Goal: Information Seeking & Learning: Check status

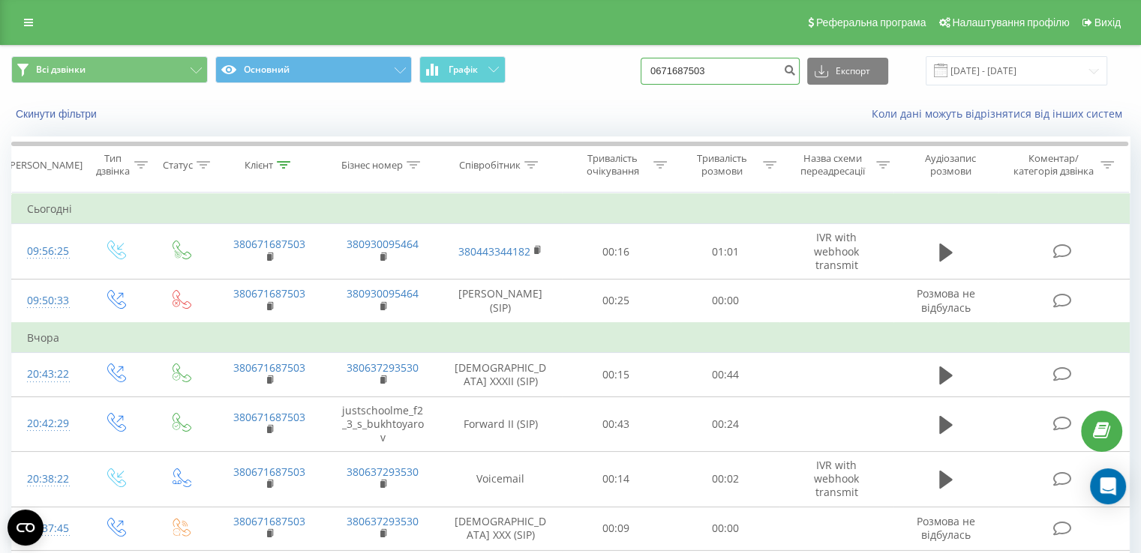
drag, startPoint x: 736, startPoint y: 73, endPoint x: 535, endPoint y: 74, distance: 201.7
click at [535, 74] on div "Всі дзвінки Основний Графік 0671687503 Експорт .csv .xls .xlsx 19.06.2025 - 19.…" at bounding box center [570, 70] width 1118 height 29
paste input "3727725"
type input "0673727725"
click at [997, 76] on input "[DATE] - [DATE]" at bounding box center [1015, 70] width 181 height 29
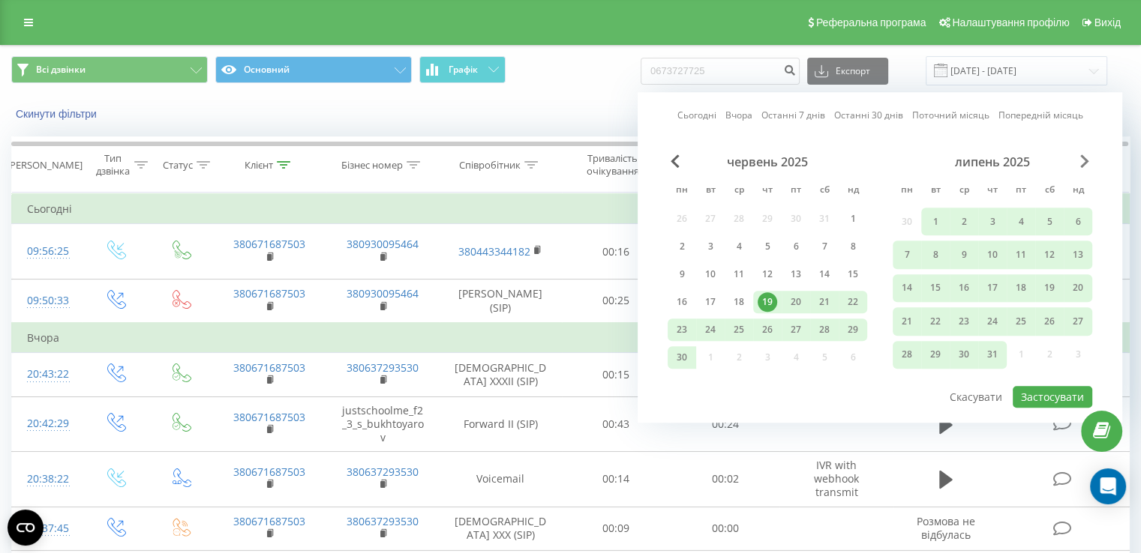
click at [1082, 157] on span "Next Month" at bounding box center [1084, 160] width 9 height 13
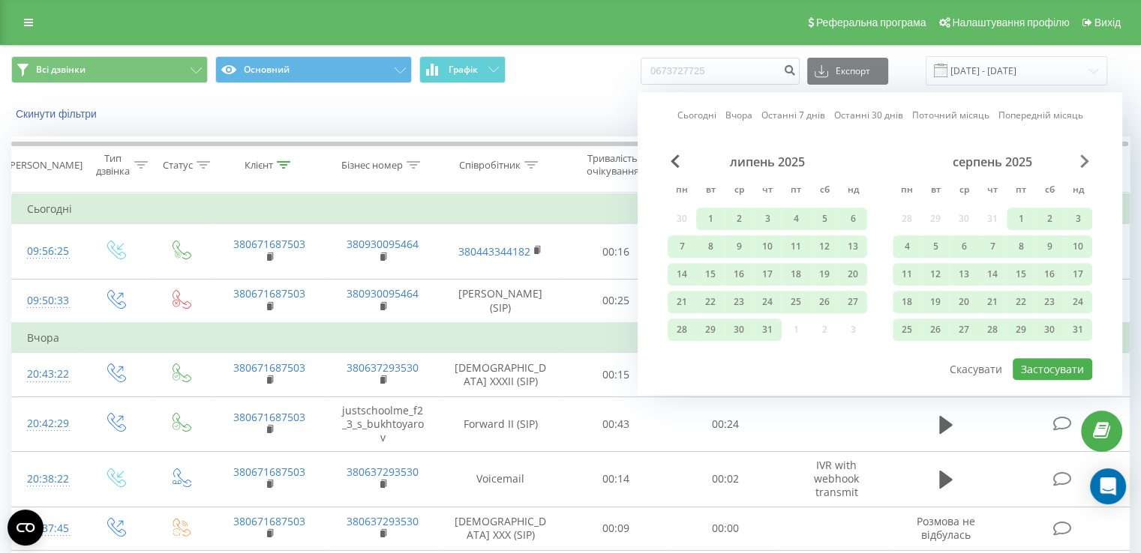
click at [1083, 157] on span "Next Month" at bounding box center [1084, 160] width 9 height 13
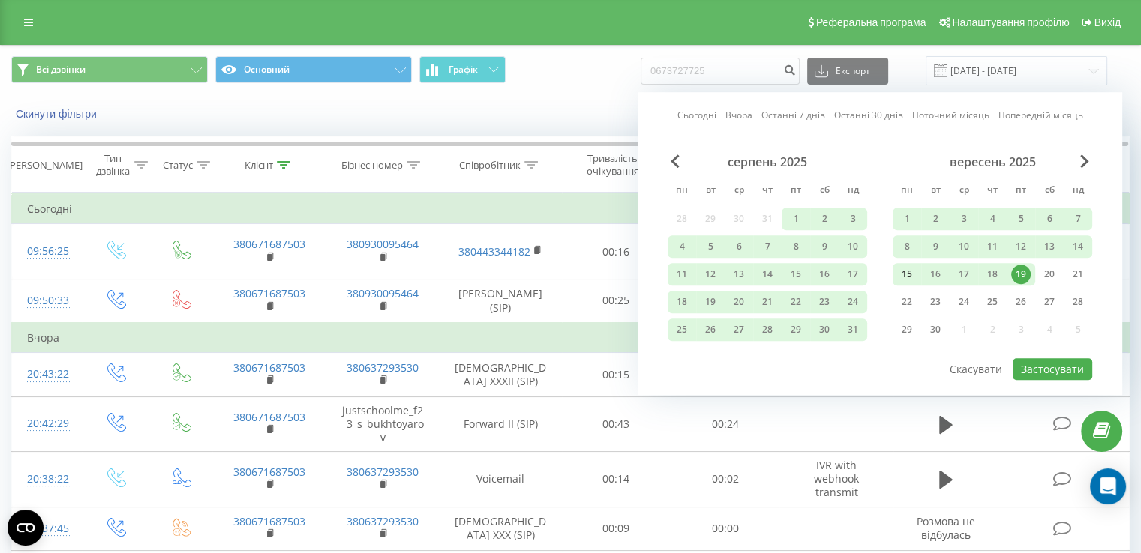
click at [900, 276] on div "15" at bounding box center [906, 274] width 19 height 19
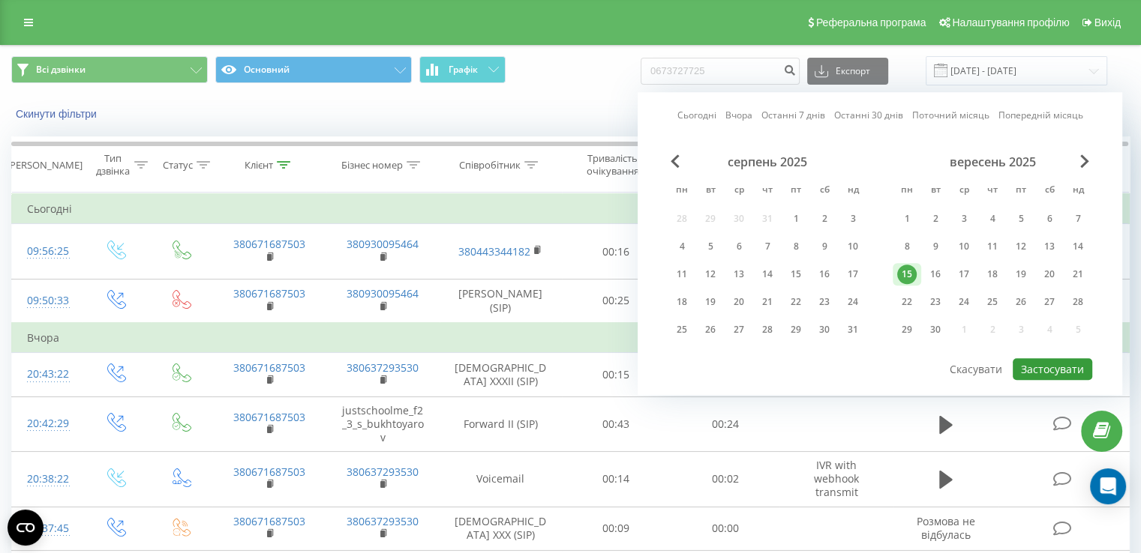
click at [1047, 367] on button "Застосувати" at bounding box center [1051, 369] width 79 height 22
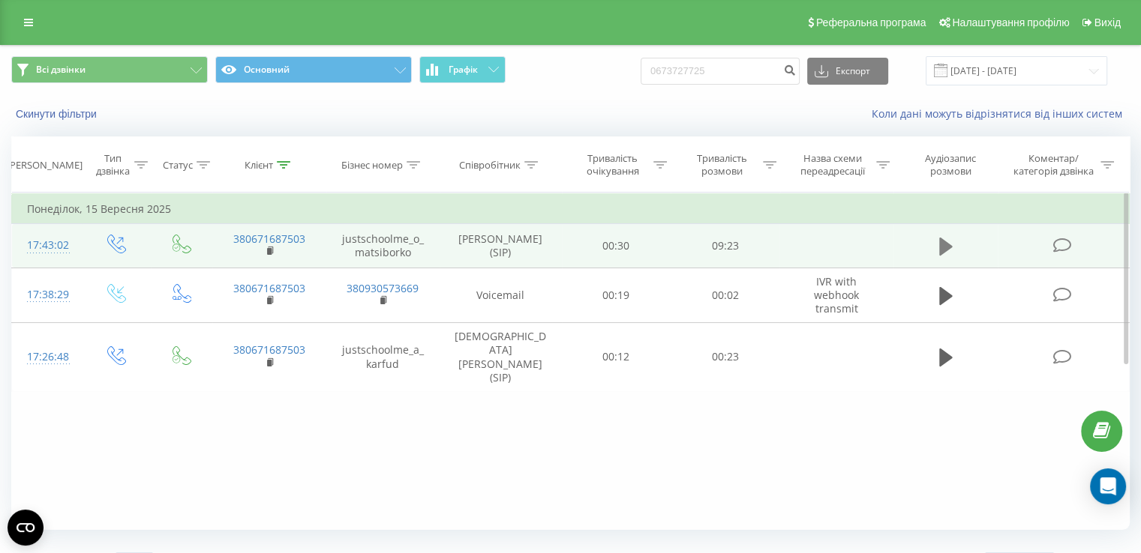
click at [949, 249] on icon at bounding box center [945, 246] width 13 height 21
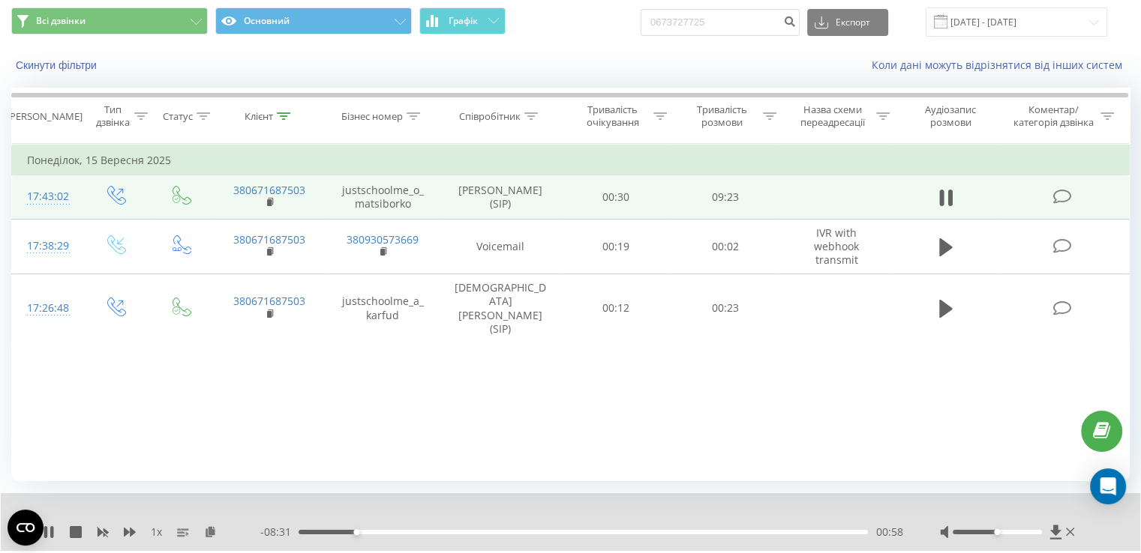
scroll to position [75, 0]
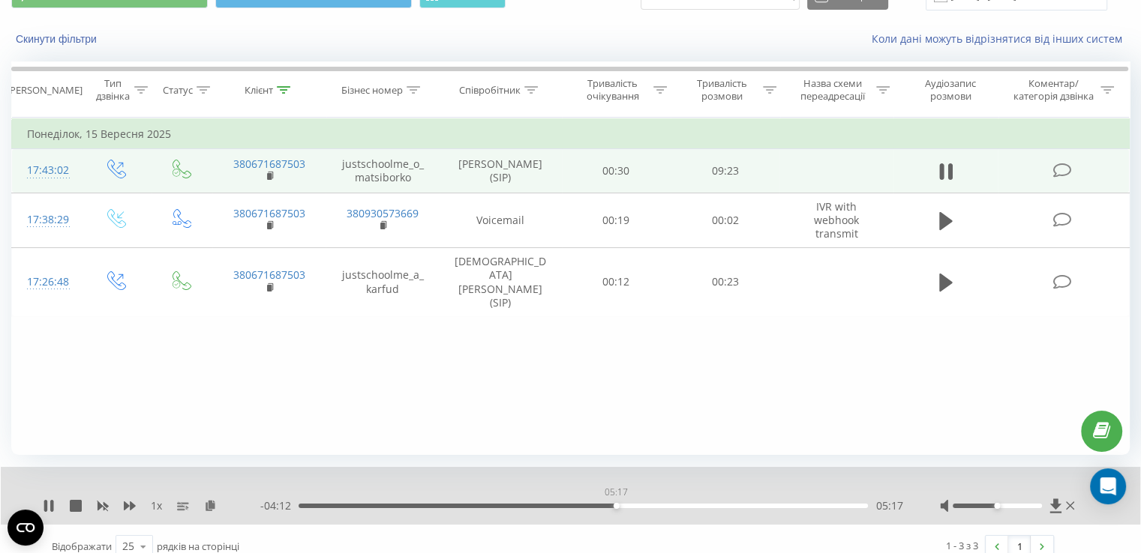
drag, startPoint x: 356, startPoint y: 505, endPoint x: 654, endPoint y: 505, distance: 297.7
click at [619, 505] on div "05:17" at bounding box center [616, 506] width 6 height 6
click at [657, 508] on div "- 09:29 00:00 00:00" at bounding box center [581, 506] width 642 height 15
click at [616, 508] on div "00:00" at bounding box center [582, 506] width 569 height 4
click at [753, 513] on div "- 04:11 05:18 05:18" at bounding box center [581, 506] width 642 height 15
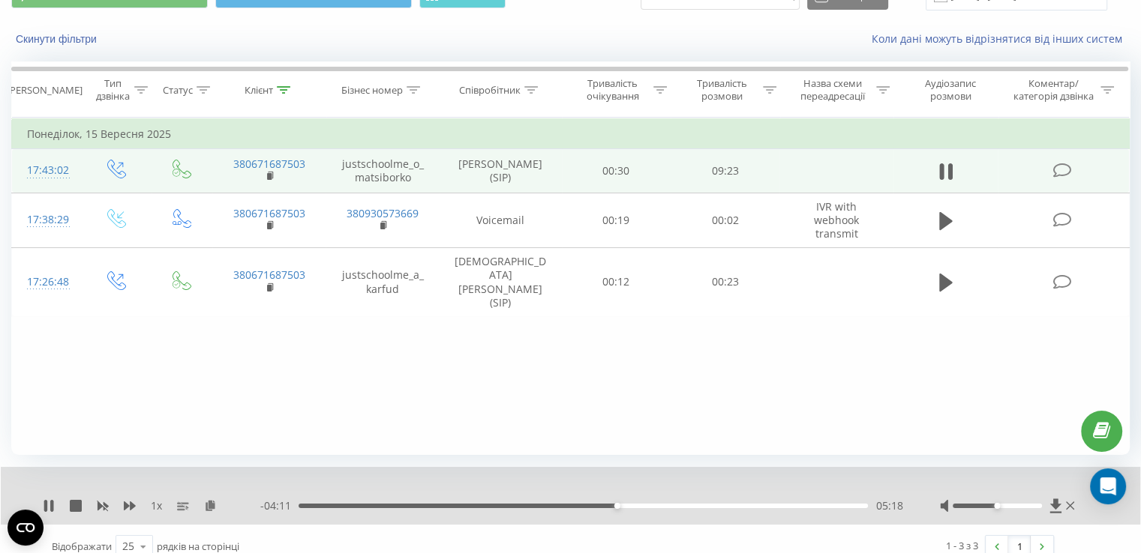
click at [748, 505] on div "05:18" at bounding box center [582, 506] width 569 height 4
click at [788, 508] on div "07:33" at bounding box center [582, 506] width 569 height 4
click at [807, 506] on div "08:28" at bounding box center [582, 506] width 569 height 4
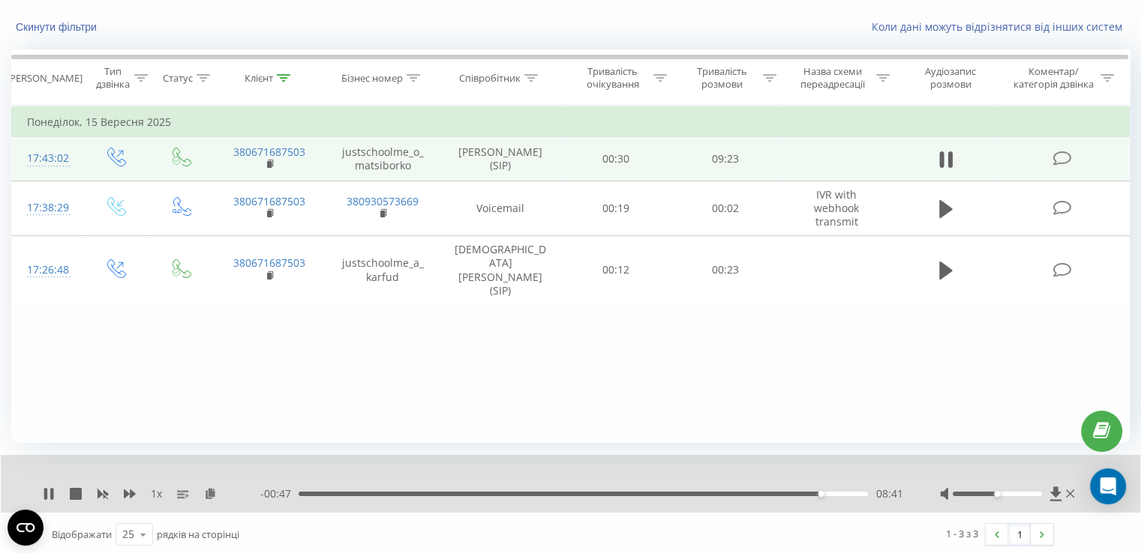
scroll to position [90, 0]
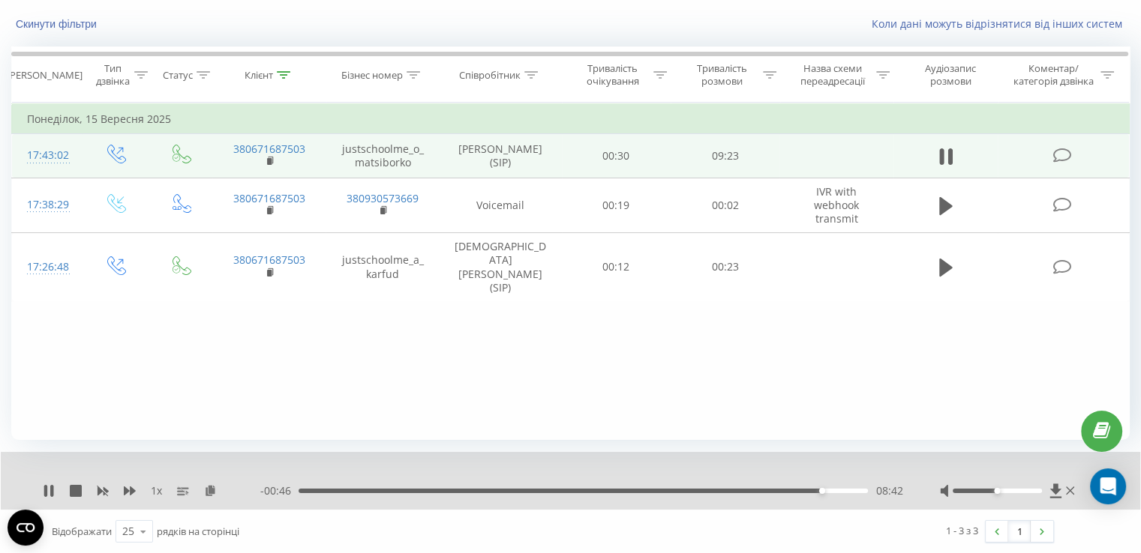
click at [835, 493] on div "- 00:46 08:42 08:42" at bounding box center [581, 491] width 642 height 15
click at [853, 493] on div "- 00:20 09:09 09:09" at bounding box center [581, 491] width 642 height 15
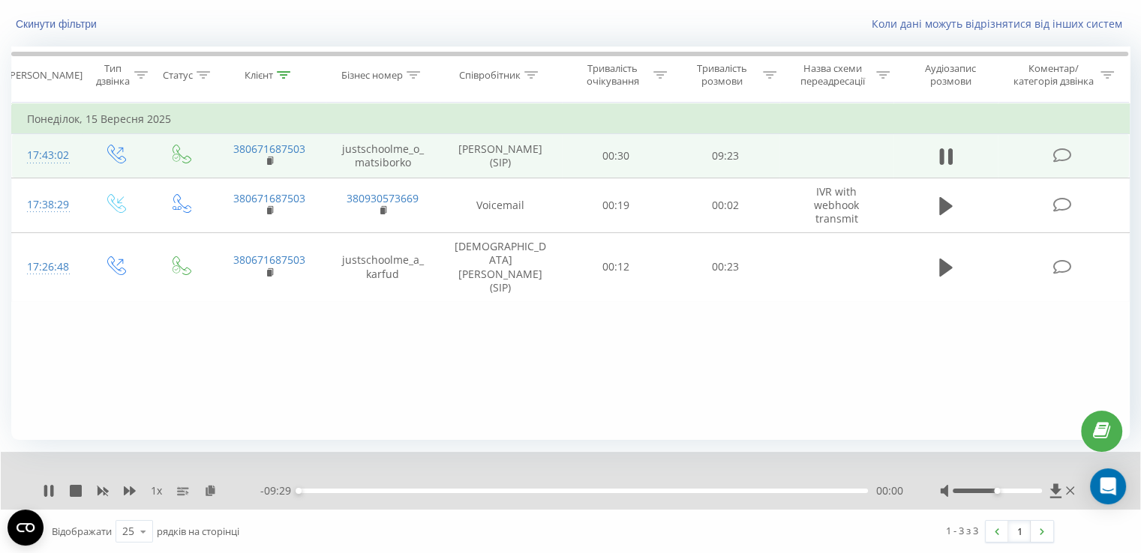
click at [859, 492] on div "- 09:29 00:00 00:00" at bounding box center [581, 491] width 642 height 15
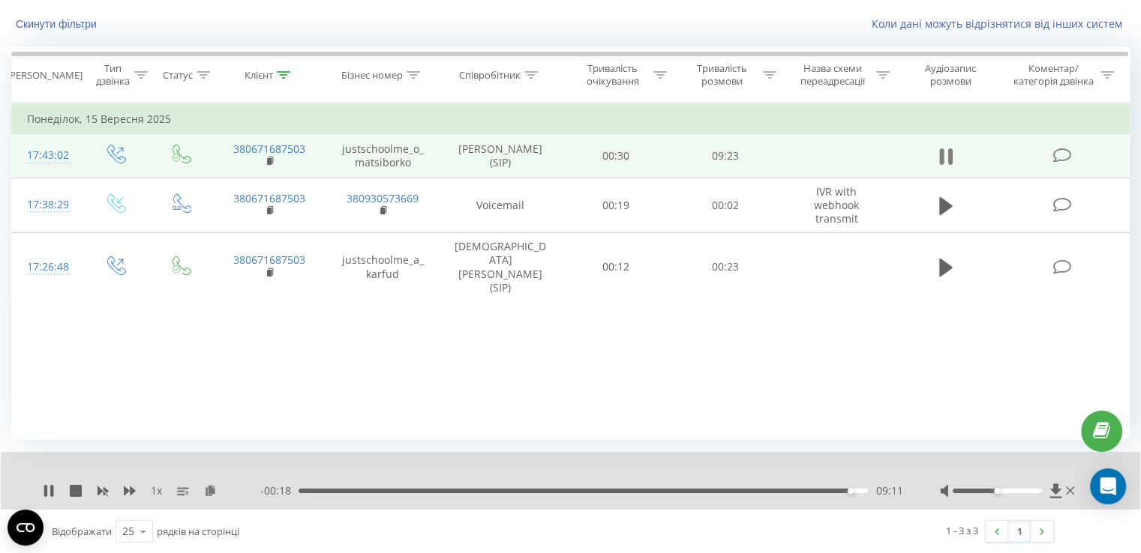
click at [934, 157] on button at bounding box center [945, 156] width 22 height 22
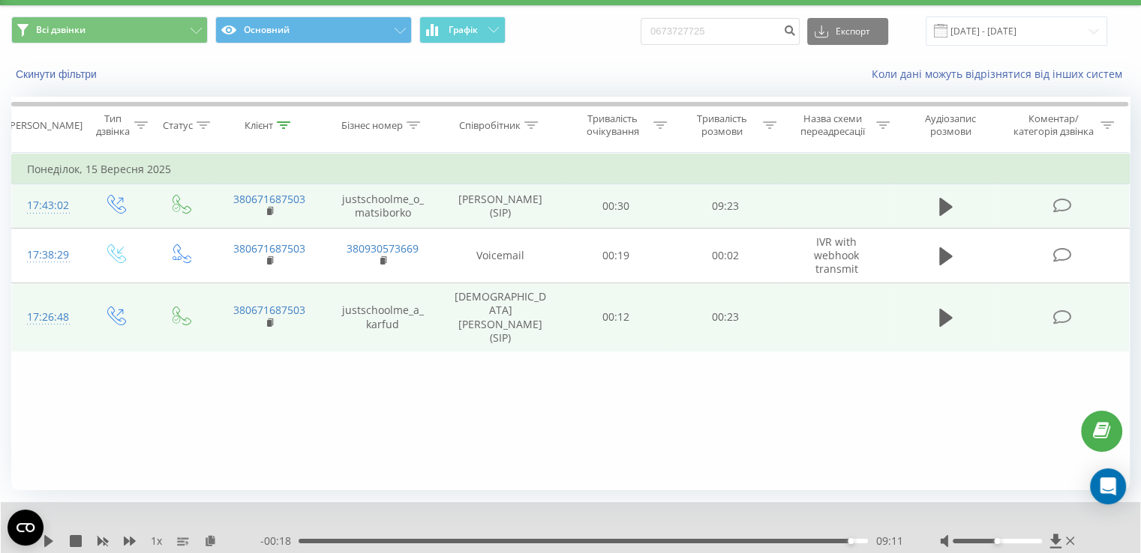
scroll to position [0, 0]
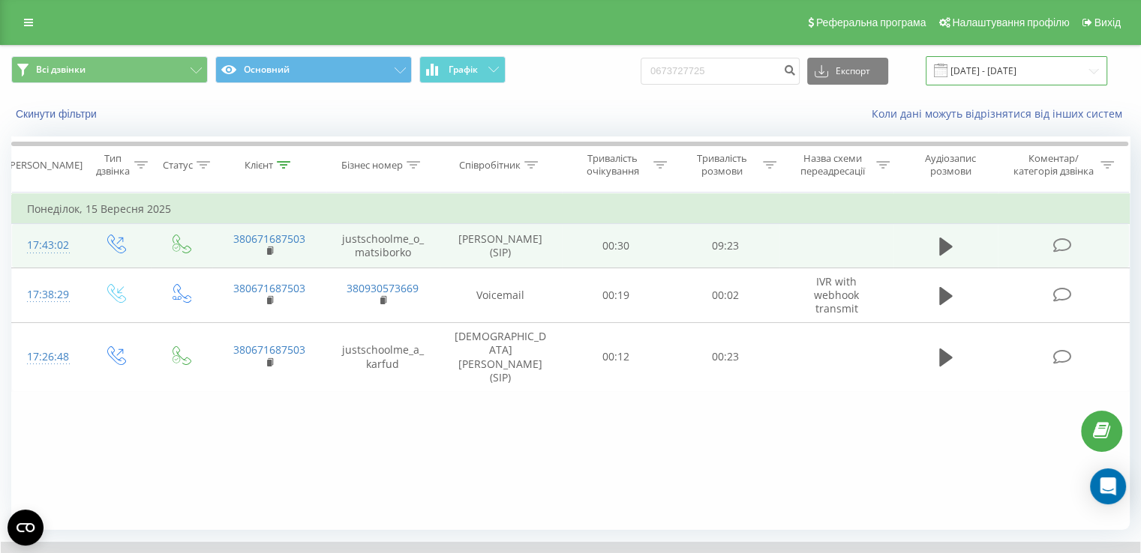
click at [1004, 76] on input "15.09.2025 - 15.09.2025" at bounding box center [1015, 70] width 181 height 29
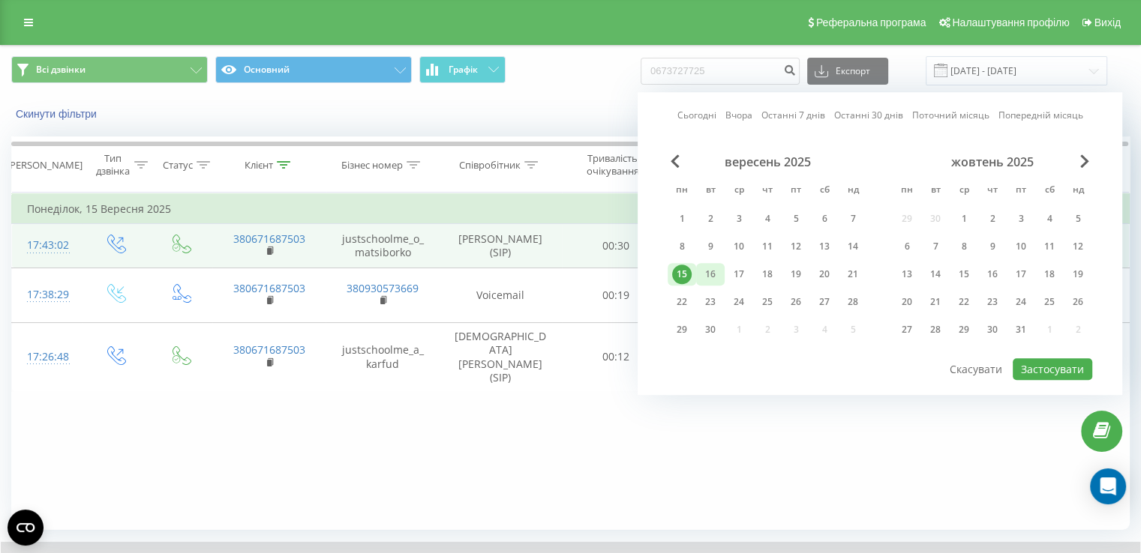
click at [707, 274] on div "16" at bounding box center [709, 274] width 19 height 19
click at [1038, 364] on button "Застосувати" at bounding box center [1051, 369] width 79 height 22
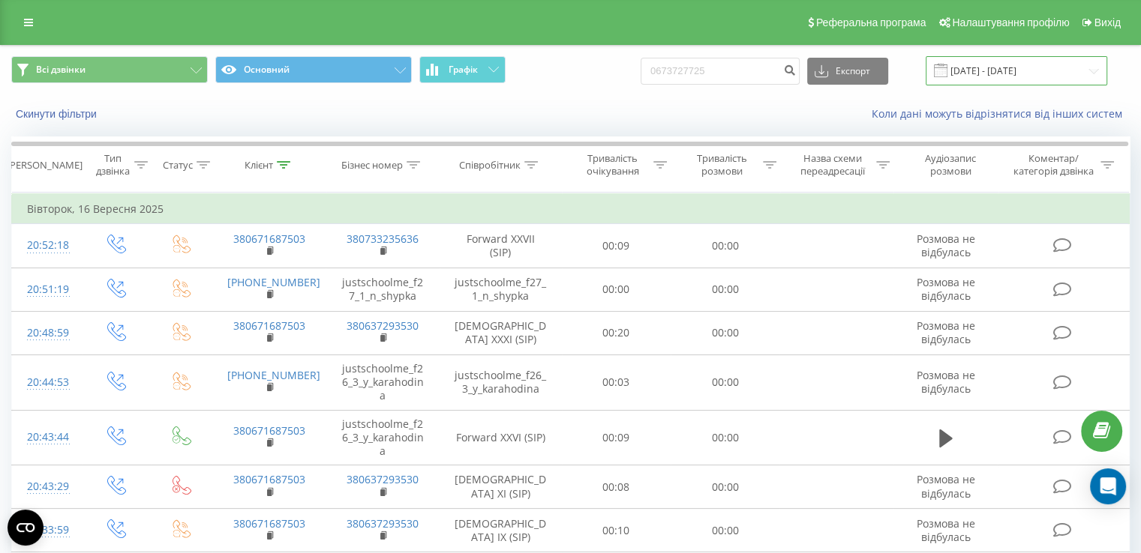
click at [967, 66] on input "16.09.2025 - 16.09.2025" at bounding box center [1015, 70] width 181 height 29
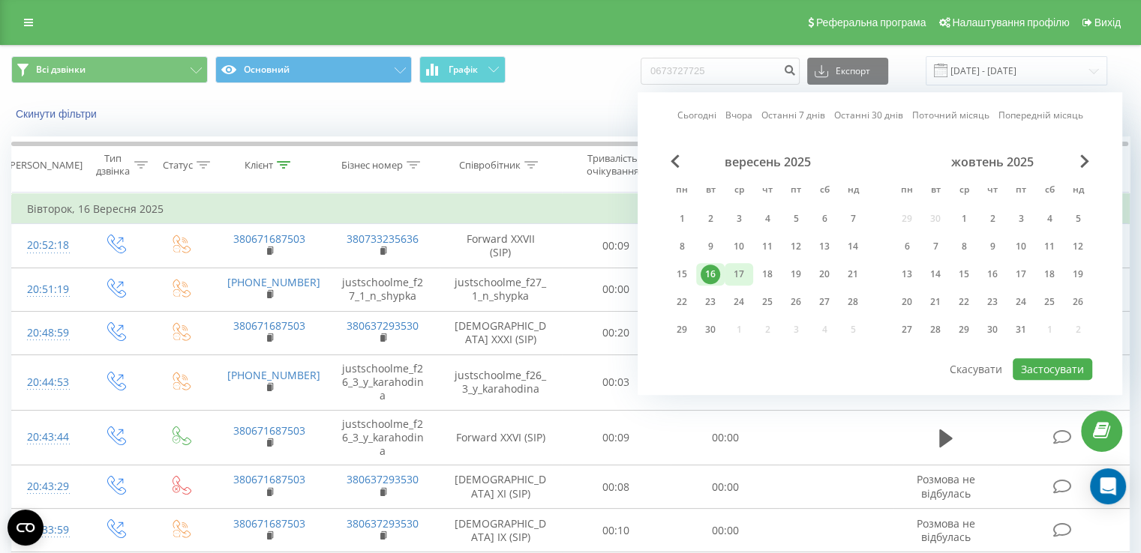
click at [741, 274] on div "17" at bounding box center [738, 274] width 19 height 19
click at [1041, 367] on button "Застосувати" at bounding box center [1051, 369] width 79 height 22
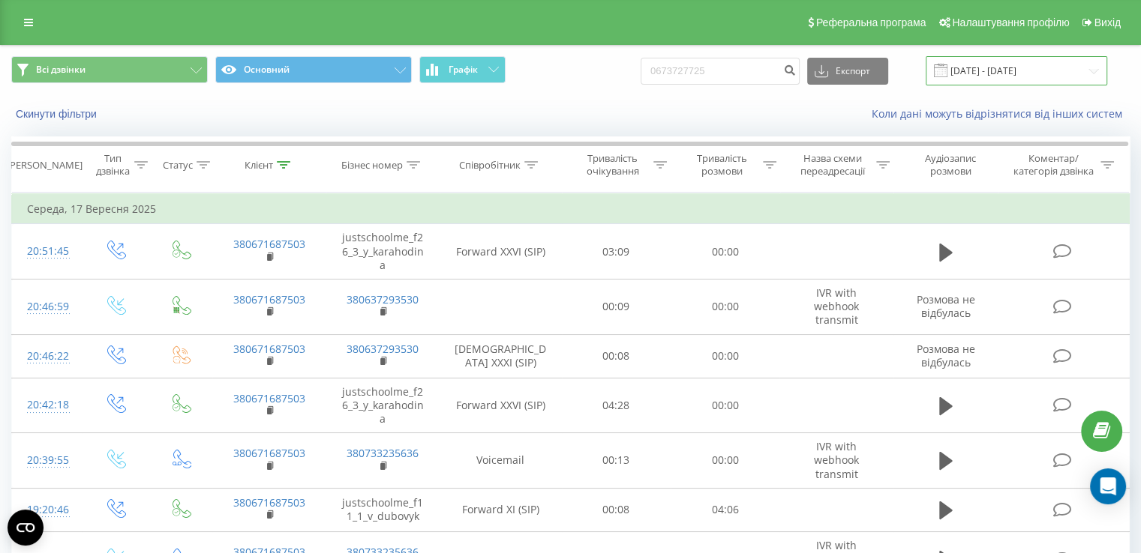
click at [998, 73] on input "17.09.2025 - 17.09.2025" at bounding box center [1015, 70] width 181 height 29
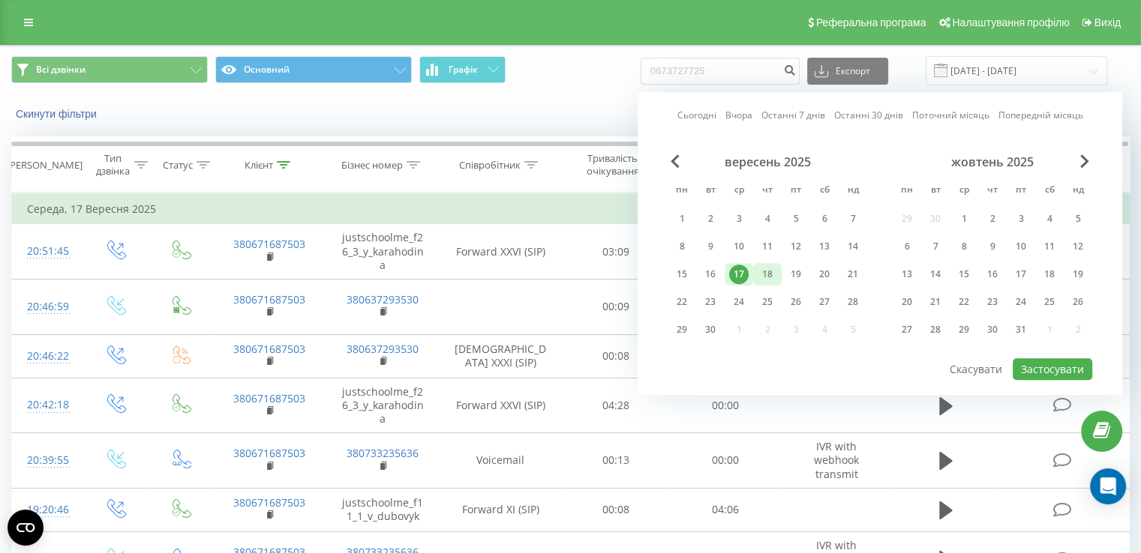
click at [772, 274] on div "18" at bounding box center [766, 274] width 19 height 19
click at [1043, 364] on button "Застосувати" at bounding box center [1051, 369] width 79 height 22
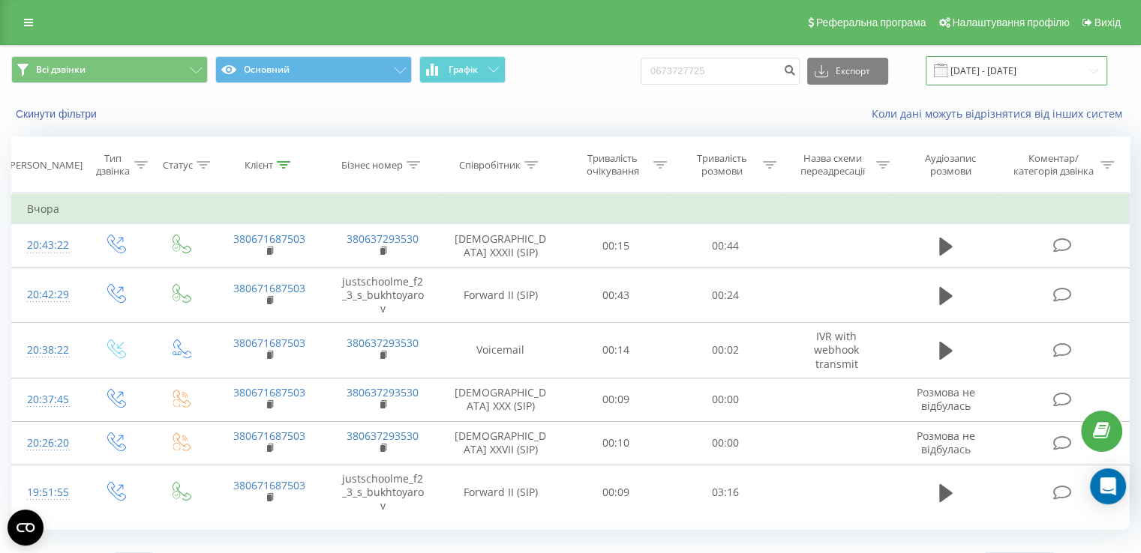
click at [988, 64] on input "18.09.2025 - 18.09.2025" at bounding box center [1015, 70] width 181 height 29
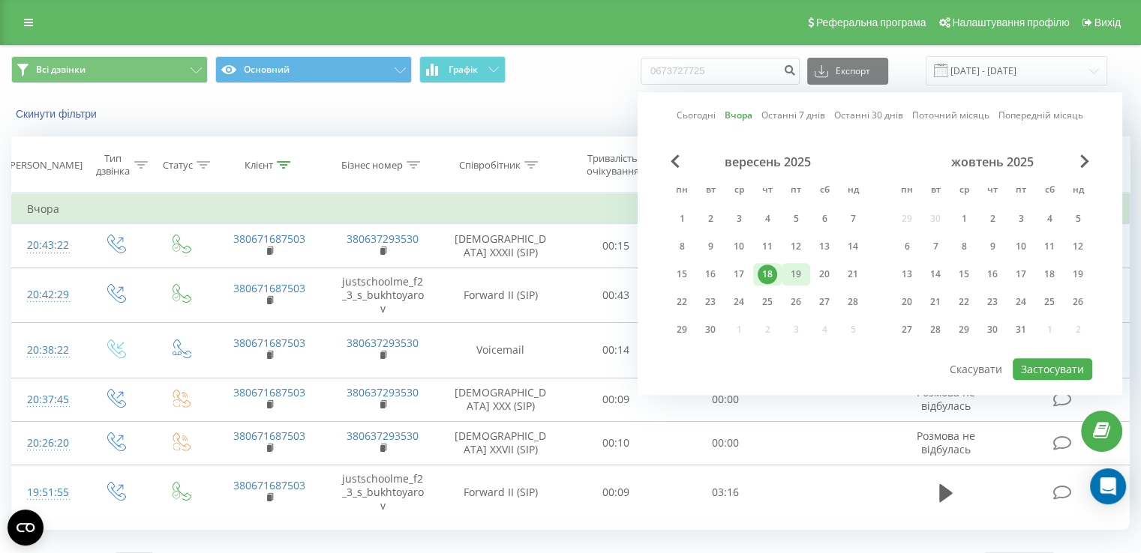
click at [795, 274] on div "19" at bounding box center [795, 274] width 19 height 19
click at [1032, 365] on button "Застосувати" at bounding box center [1051, 369] width 79 height 22
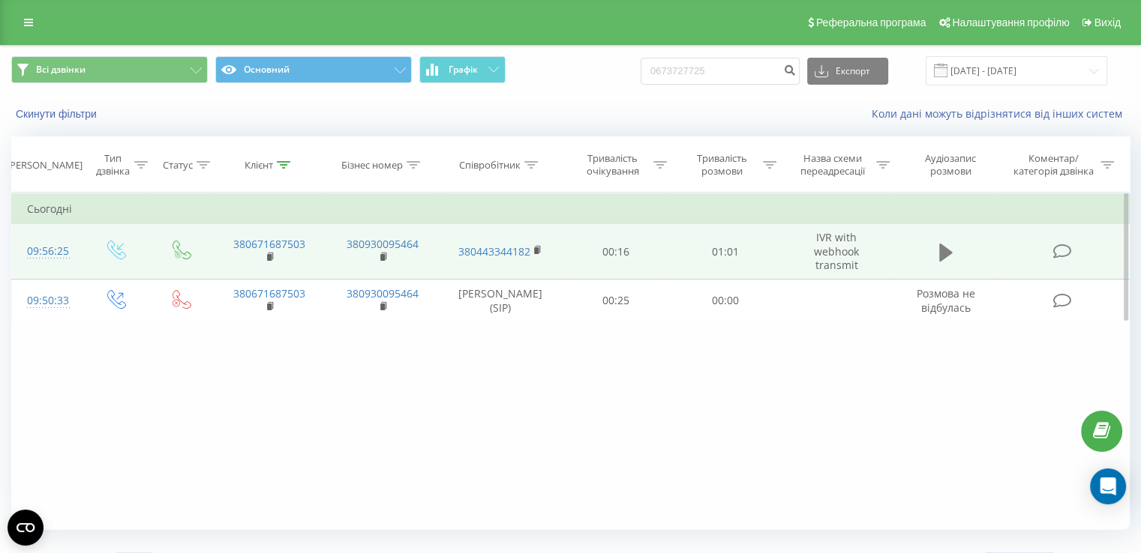
click at [944, 254] on icon at bounding box center [945, 252] width 13 height 18
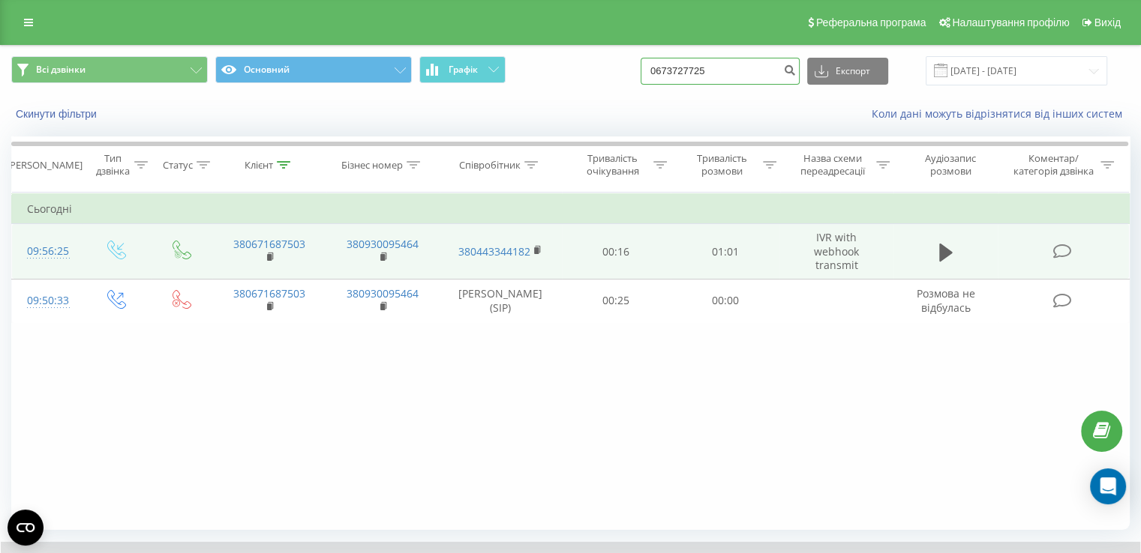
click at [709, 74] on input "0673727725" at bounding box center [719, 71] width 159 height 27
click at [991, 67] on input "19.09.2025 - 19.09.2025" at bounding box center [1015, 70] width 181 height 29
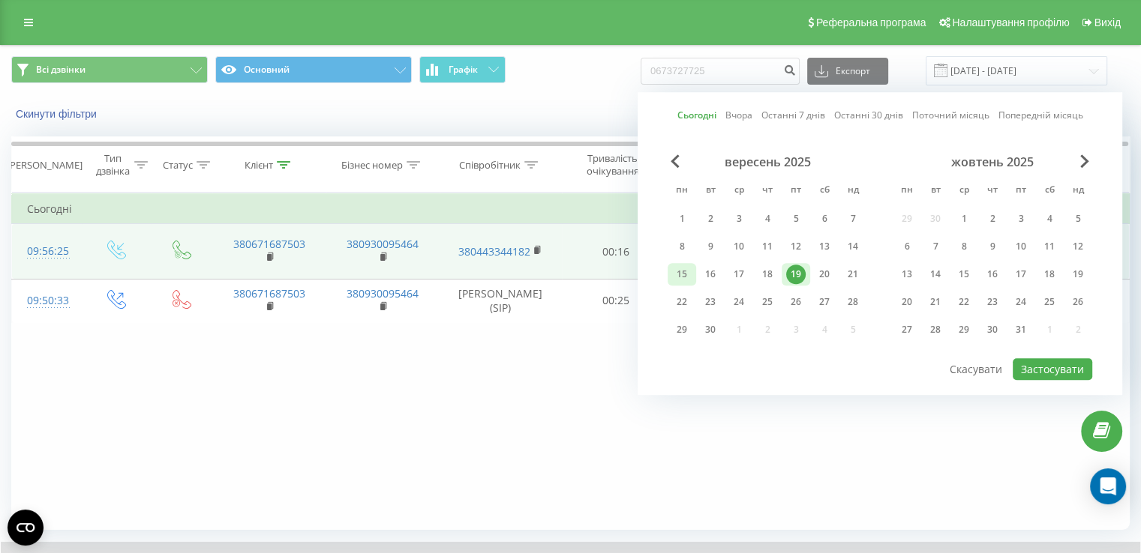
click at [685, 274] on div "15" at bounding box center [681, 274] width 19 height 19
click at [802, 277] on div "19" at bounding box center [795, 274] width 19 height 19
click at [1038, 367] on button "Застосувати" at bounding box center [1051, 369] width 79 height 22
type input "15.09.2025 - 19.09.2025"
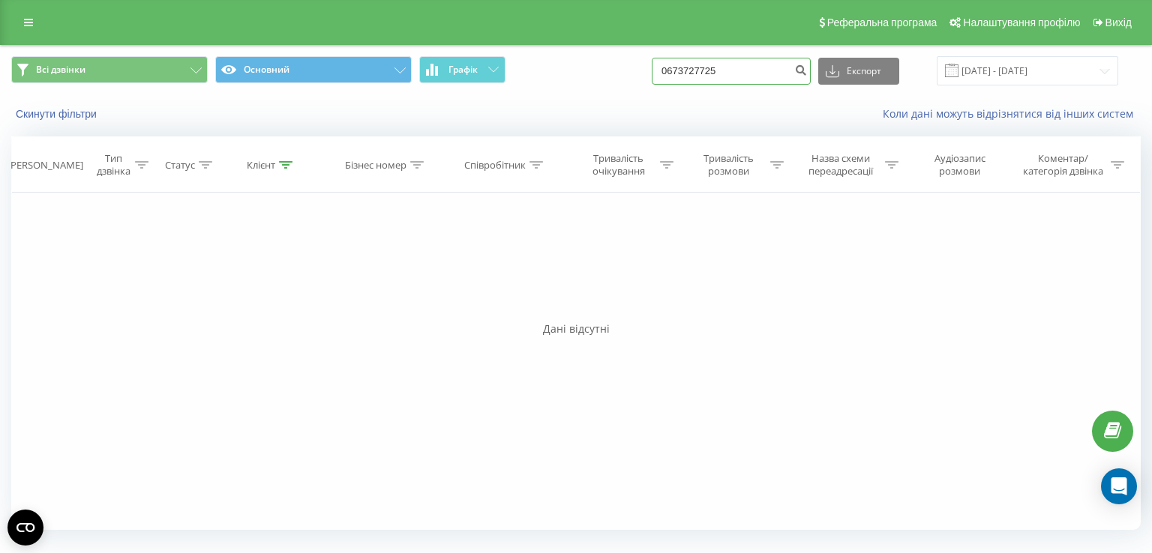
drag, startPoint x: 760, startPoint y: 75, endPoint x: 607, endPoint y: 91, distance: 153.0
click at [607, 91] on div "Всі дзвінки Основний Графік 0673727725 Експорт .csv .xls .xlsx 15.09.2025 - 19.…" at bounding box center [576, 71] width 1150 height 50
click at [984, 70] on input "15.09.2025 - 19.09.2025" at bounding box center [1027, 70] width 181 height 29
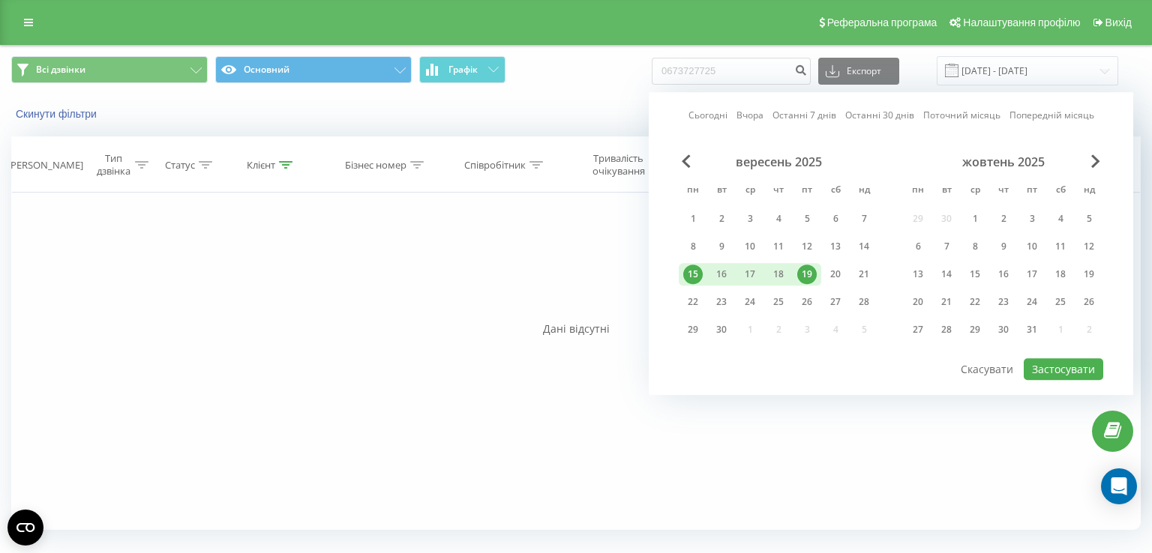
click at [694, 271] on div "15" at bounding box center [692, 274] width 19 height 19
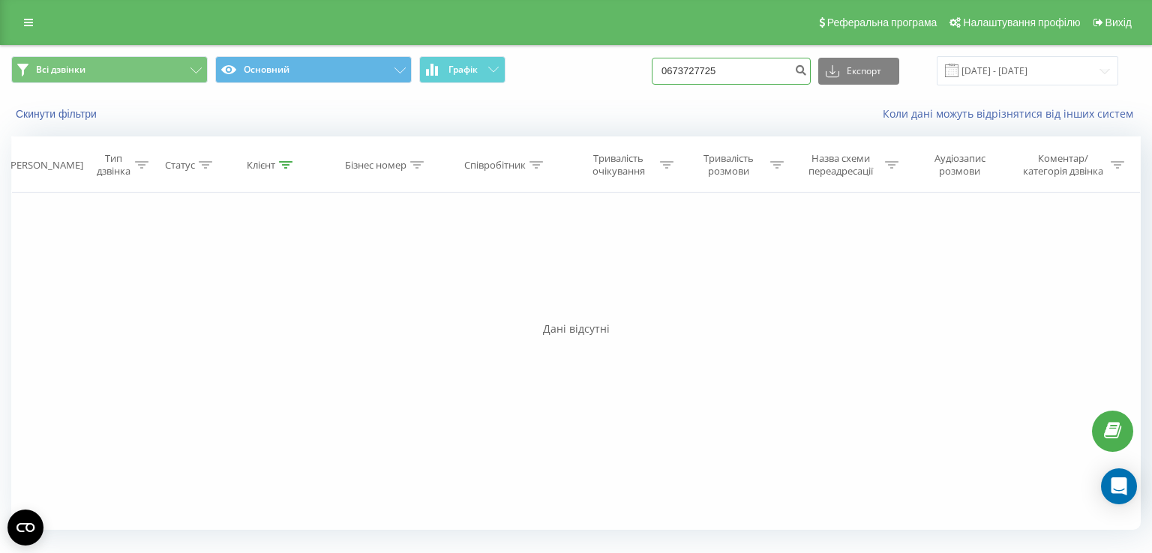
click at [741, 79] on input "0673727725" at bounding box center [731, 71] width 159 height 27
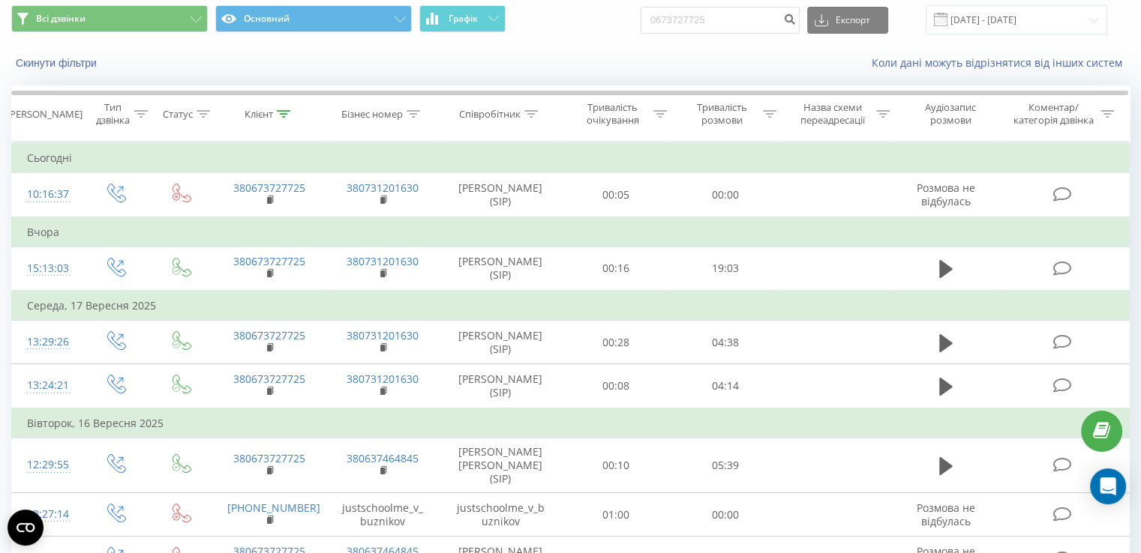
scroll to position [75, 0]
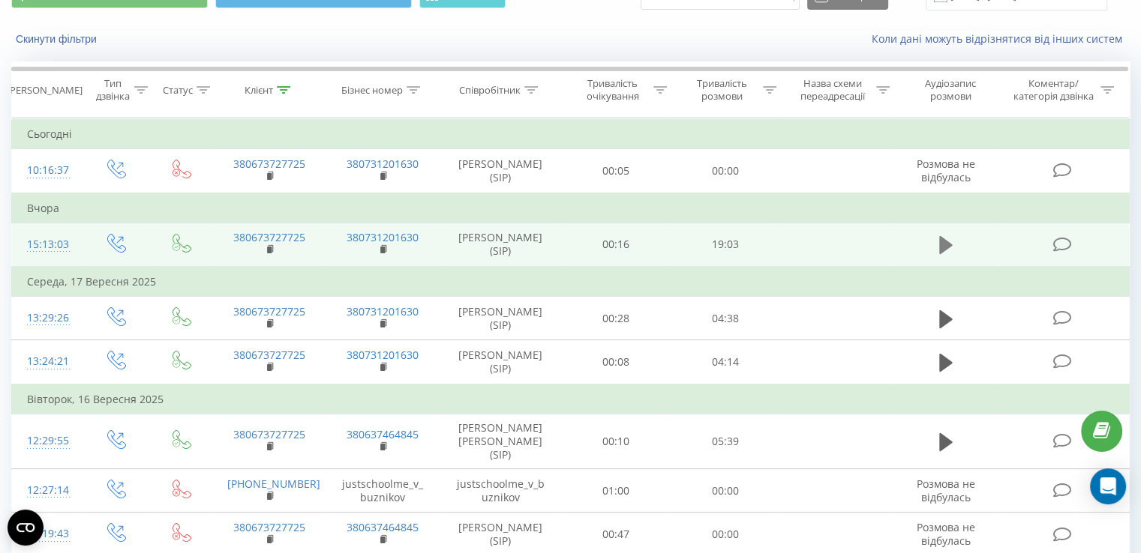
click at [946, 244] on icon at bounding box center [945, 245] width 13 height 18
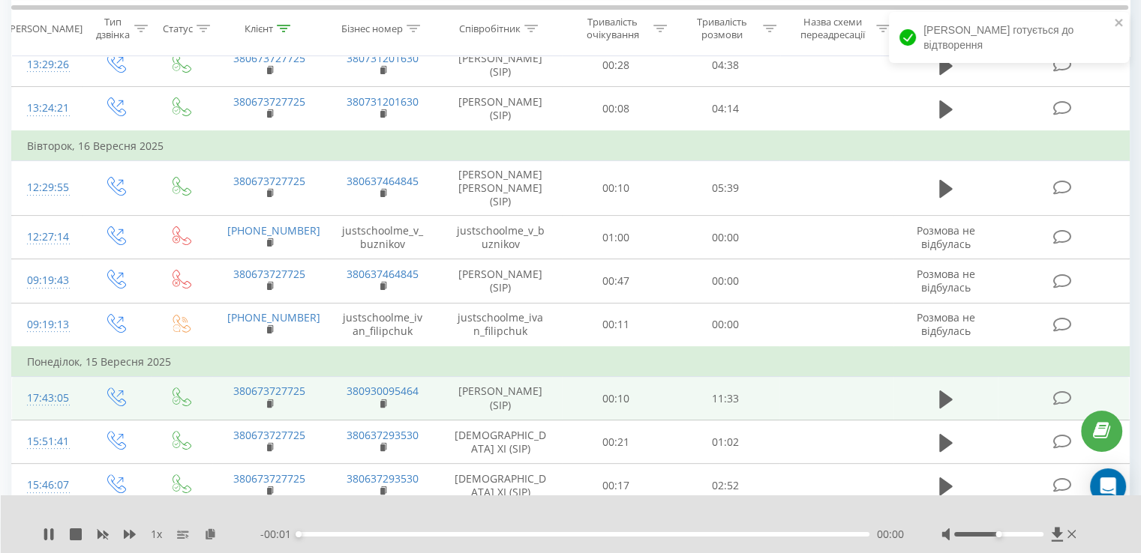
scroll to position [150, 0]
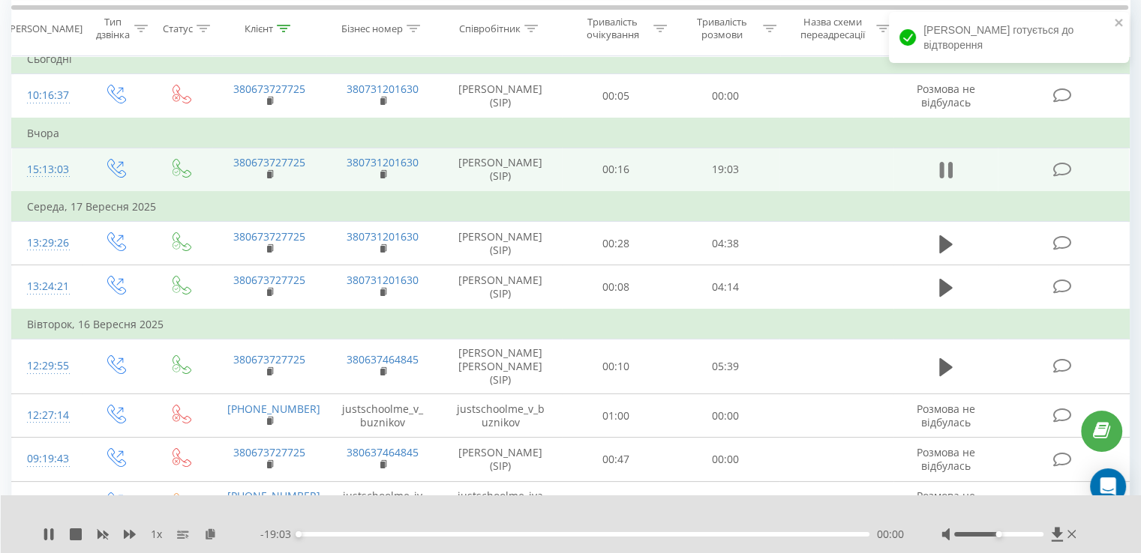
click at [952, 167] on button at bounding box center [945, 170] width 22 height 22
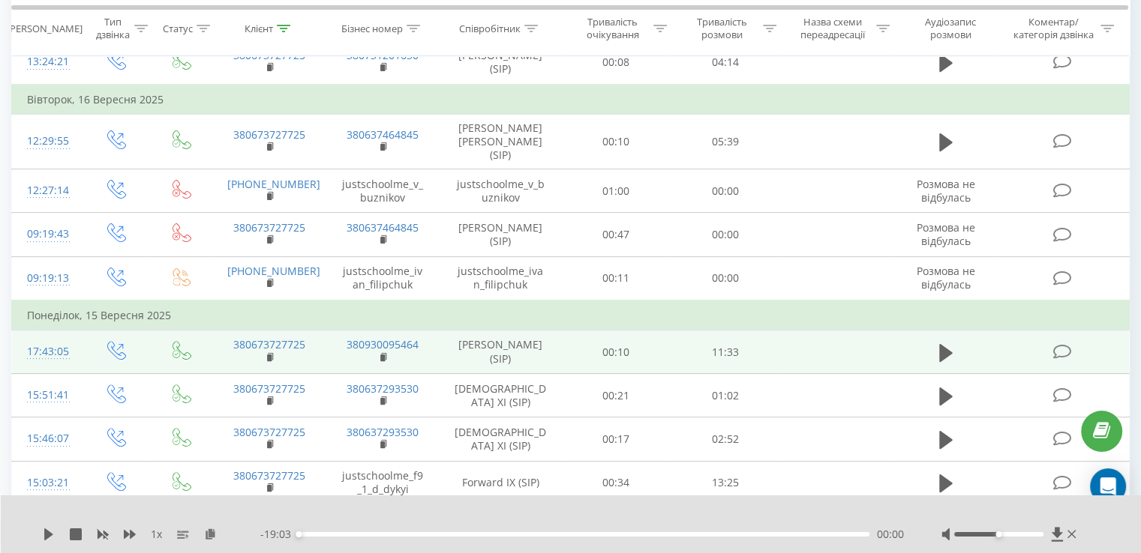
scroll to position [450, 0]
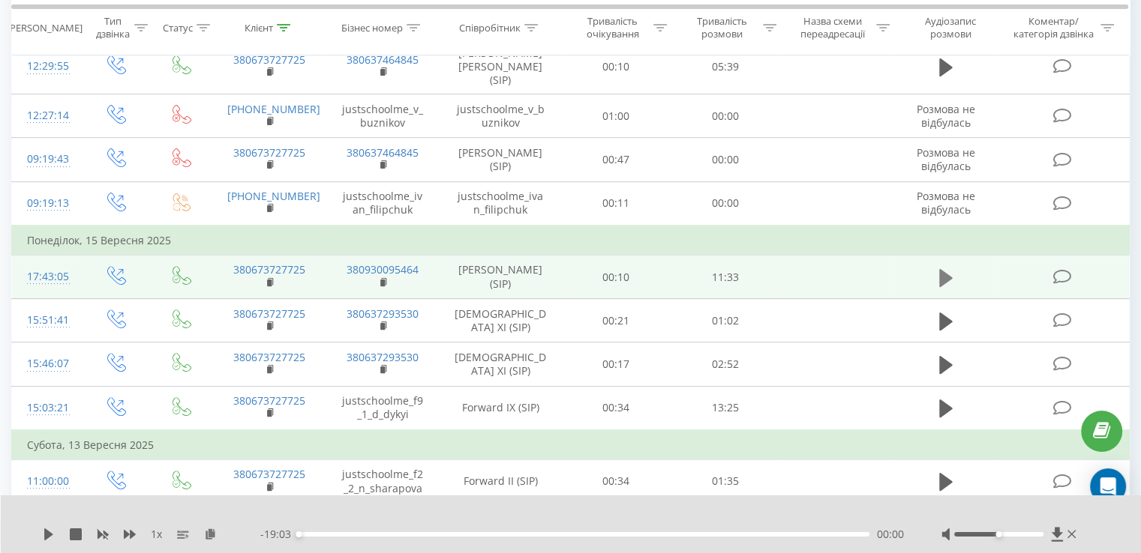
click at [939, 268] on icon at bounding box center [945, 277] width 13 height 18
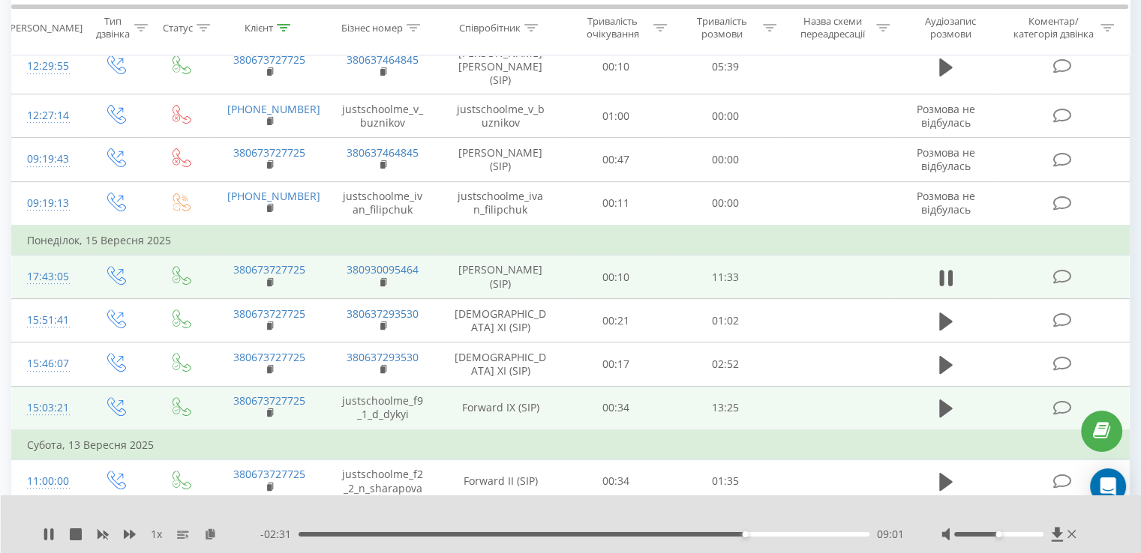
scroll to position [375, 0]
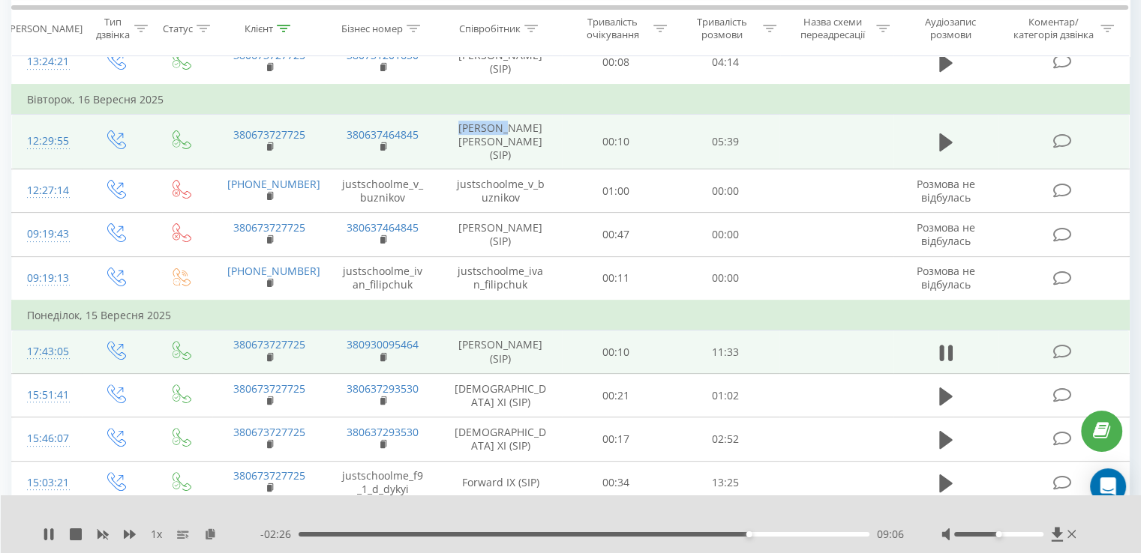
drag, startPoint x: 544, startPoint y: 134, endPoint x: 474, endPoint y: 127, distance: 70.9
click at [474, 127] on td "Бузніков Владислав (SIP)" at bounding box center [500, 141] width 122 height 55
copy td "Бузніков"
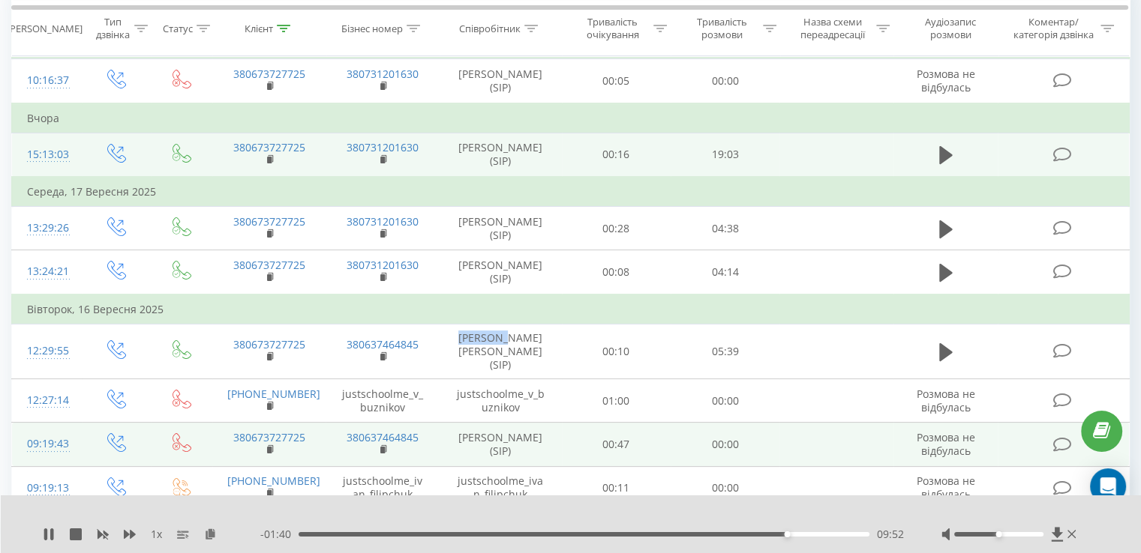
scroll to position [150, 0]
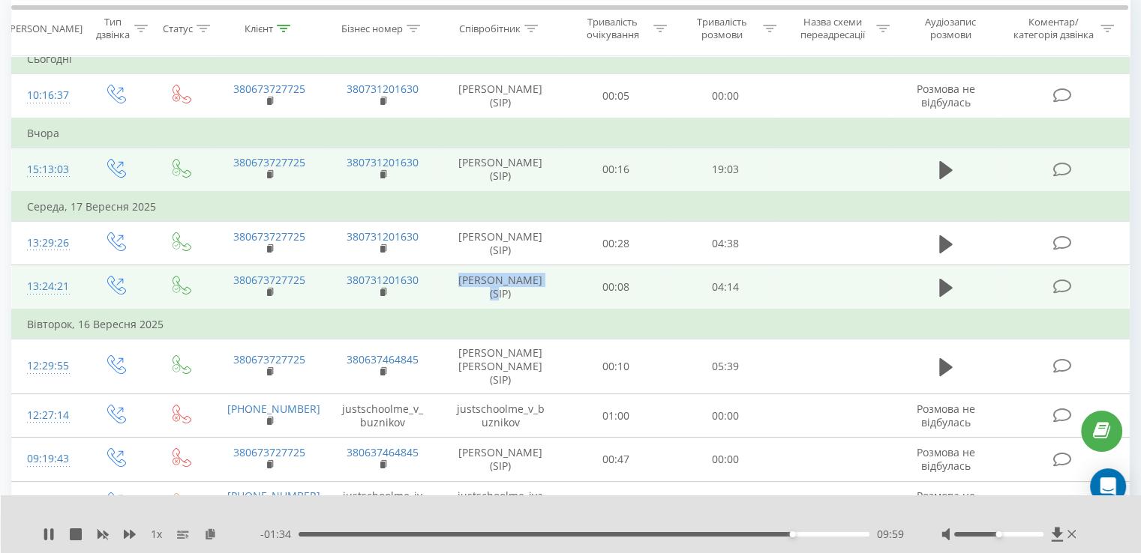
drag, startPoint x: 466, startPoint y: 276, endPoint x: 502, endPoint y: 295, distance: 41.3
click at [502, 295] on td "[PERSON_NAME] (SIP)" at bounding box center [500, 287] width 122 height 44
copy td "Демидишина Соня"
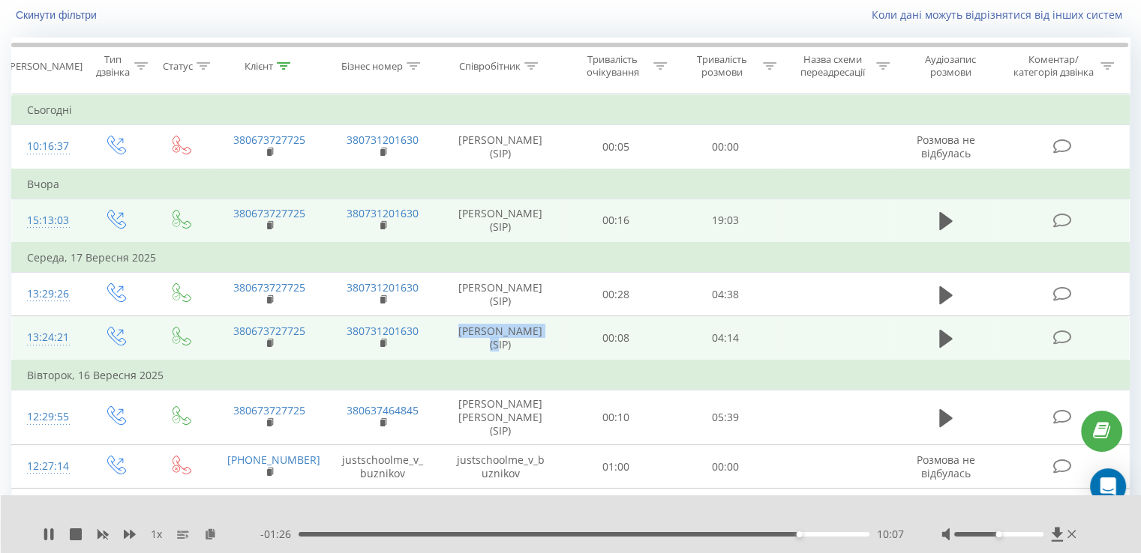
scroll to position [75, 0]
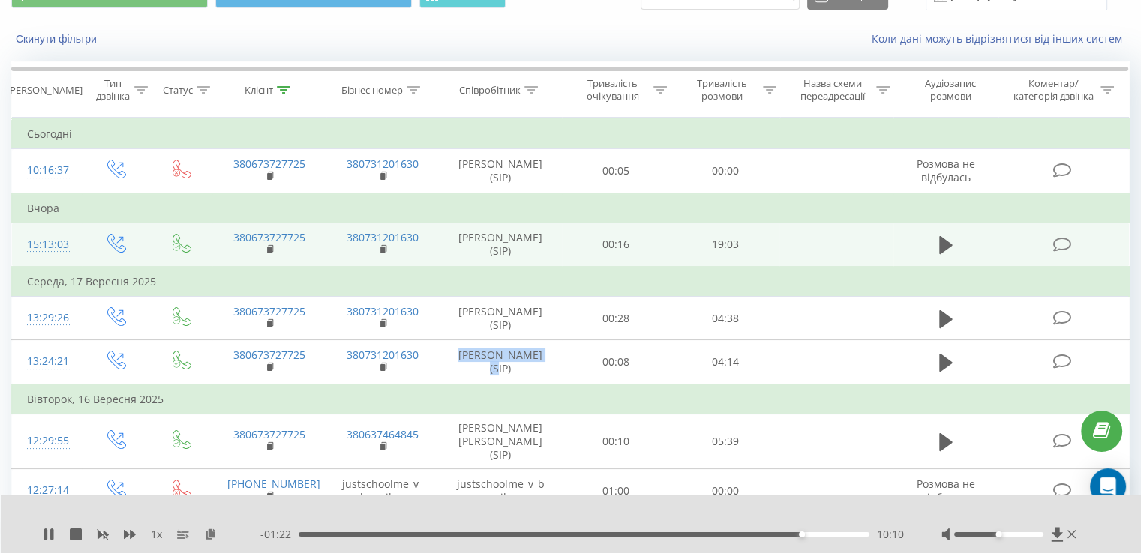
drag, startPoint x: 455, startPoint y: 238, endPoint x: 520, endPoint y: 252, distance: 66.8
click at [520, 252] on td "[PERSON_NAME] (SIP)" at bounding box center [500, 245] width 122 height 44
copy td "Ковтун Максим Ярославович"
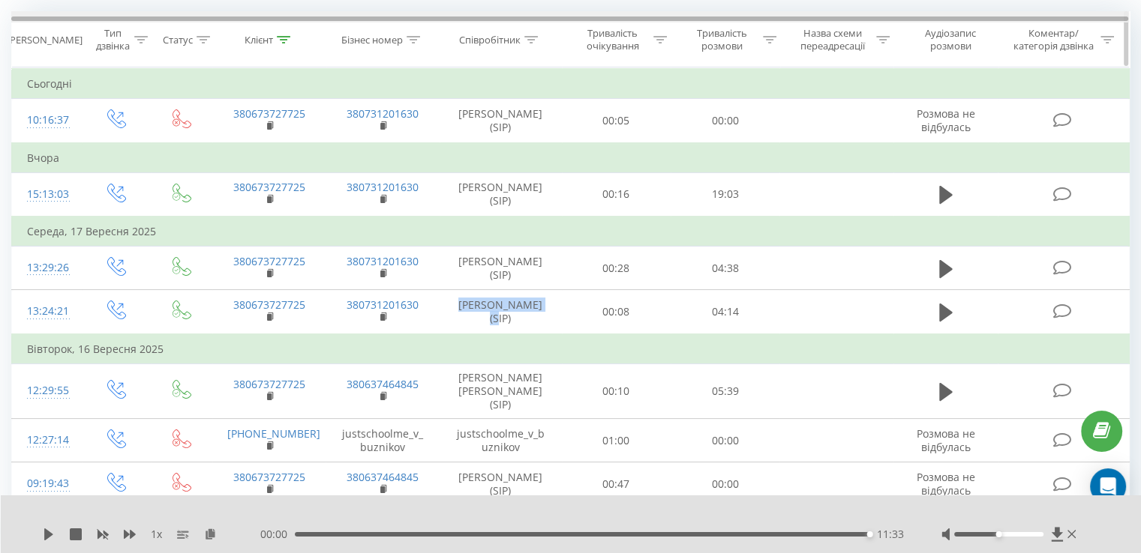
scroll to position [0, 0]
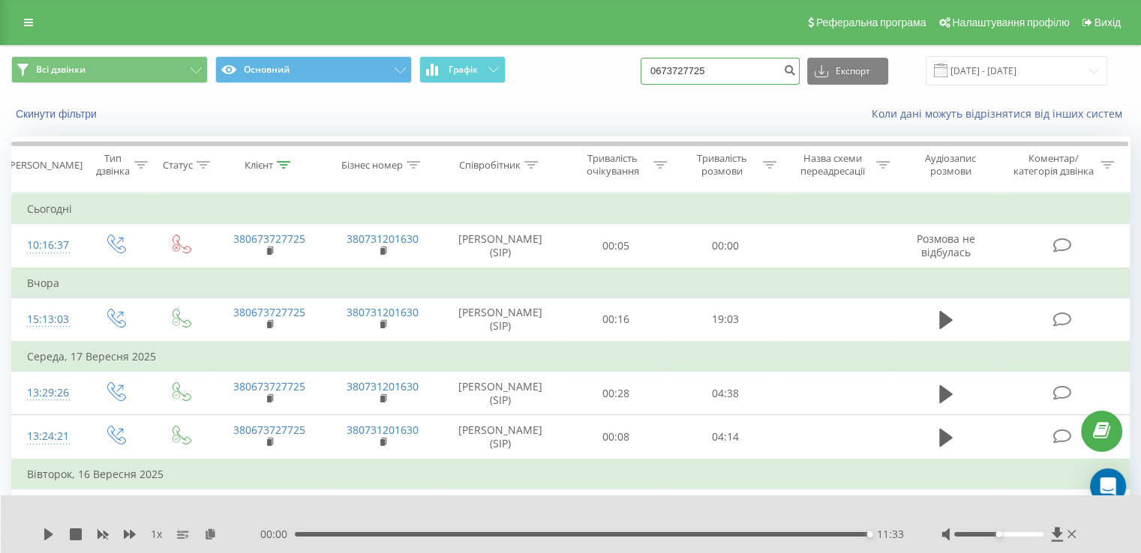
click at [724, 68] on input "0673727725" at bounding box center [719, 71] width 159 height 27
click at [722, 68] on input "0673727725" at bounding box center [719, 71] width 159 height 27
paste input "976520854"
type input "0976520854"
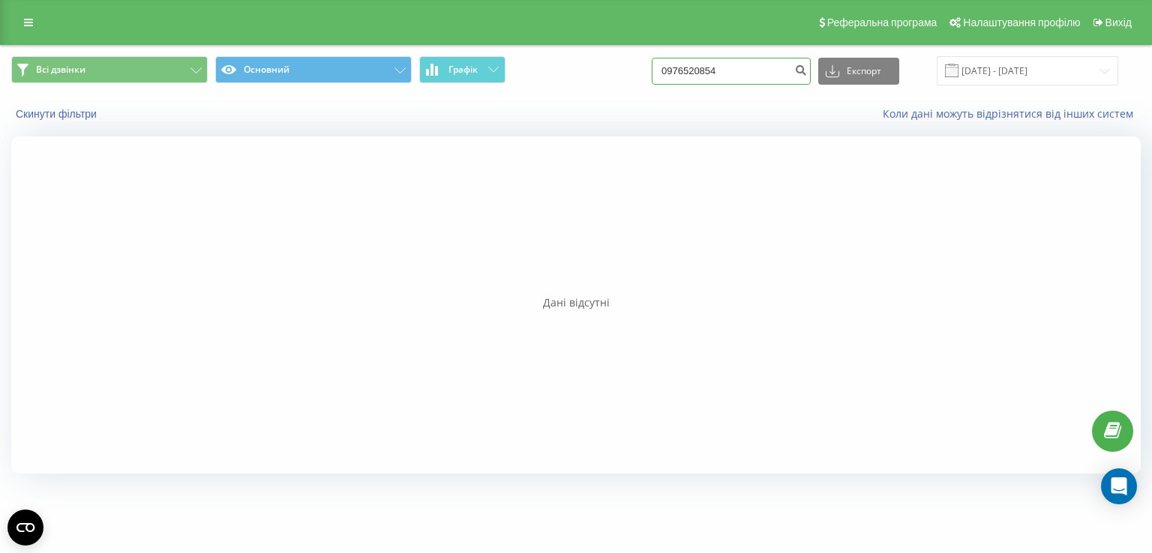
click at [684, 75] on input "0976520854" at bounding box center [731, 71] width 159 height 27
click at [984, 70] on input "[DATE] - [DATE]" at bounding box center [1027, 70] width 181 height 29
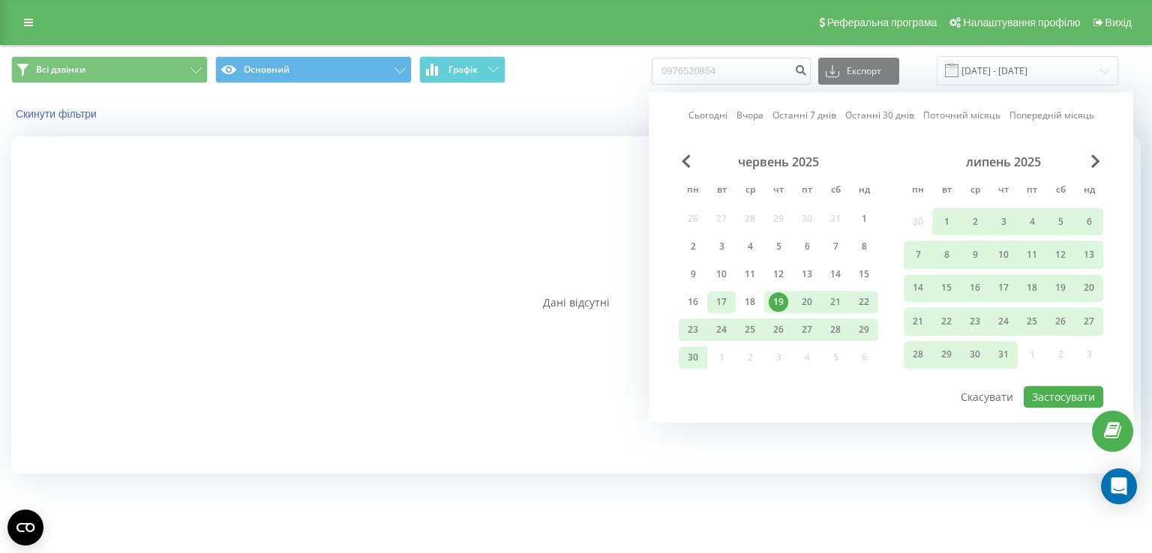
click at [713, 298] on div "17" at bounding box center [721, 301] width 19 height 19
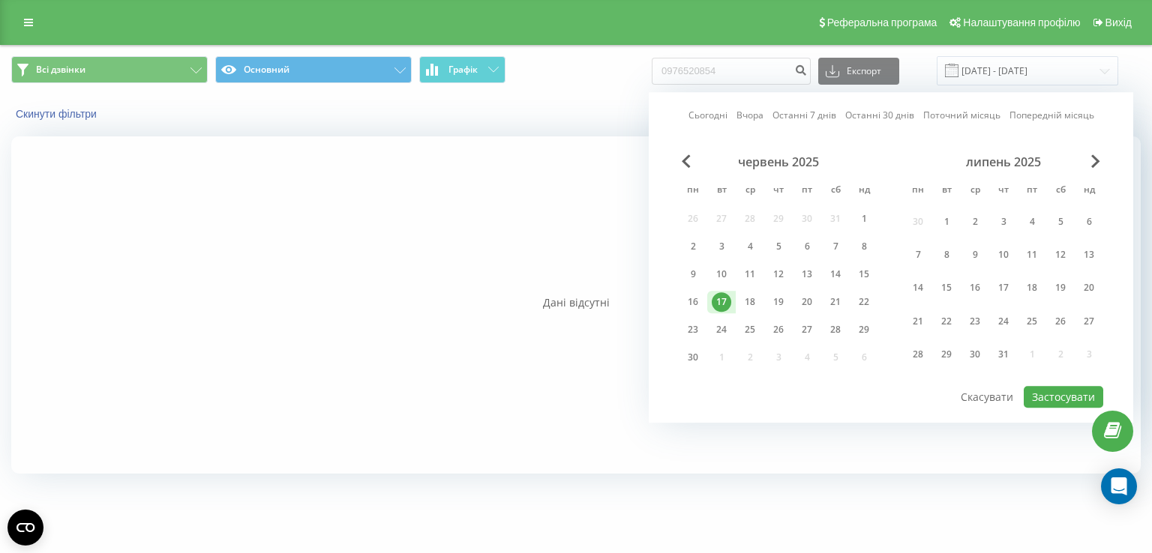
click at [713, 298] on div "17" at bounding box center [721, 301] width 19 height 19
click at [1057, 388] on button "Застосувати" at bounding box center [1063, 397] width 79 height 22
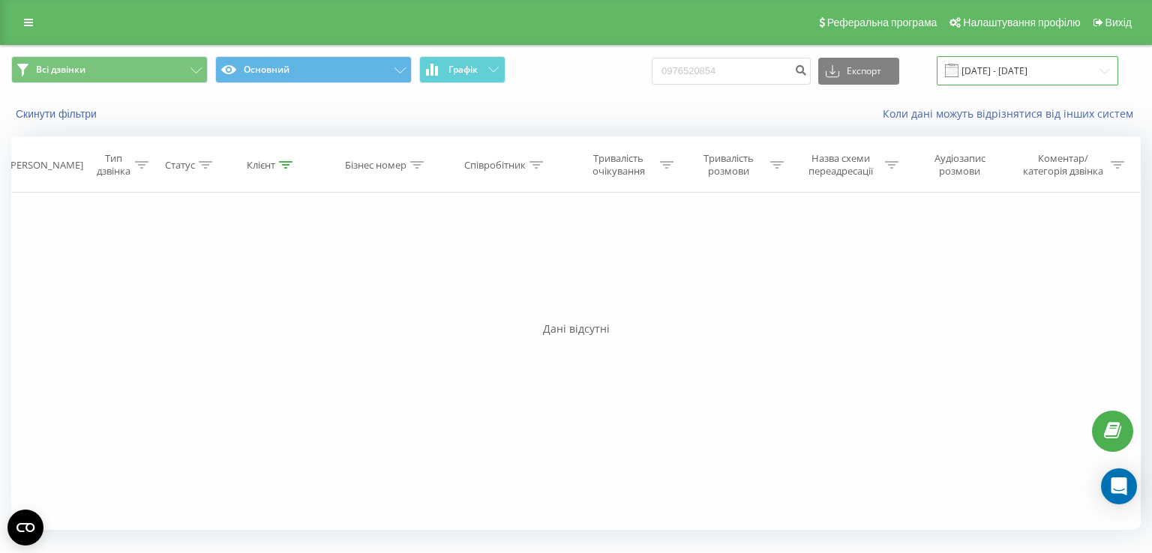
click at [988, 75] on input "17.06.2025 - 17.06.2025" at bounding box center [1027, 70] width 181 height 29
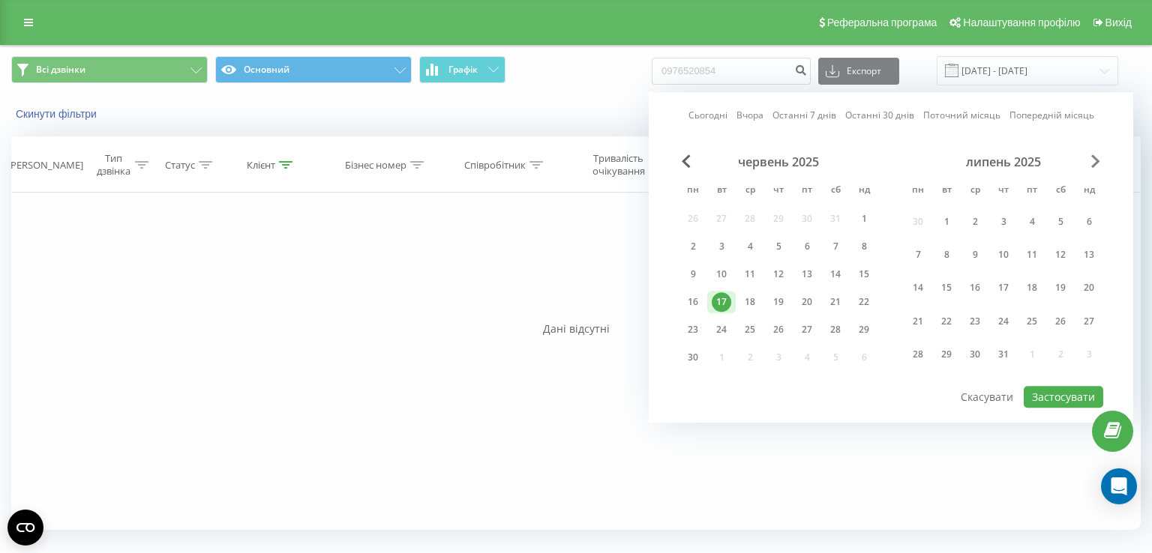
click at [1098, 161] on span "Next Month" at bounding box center [1095, 160] width 9 height 13
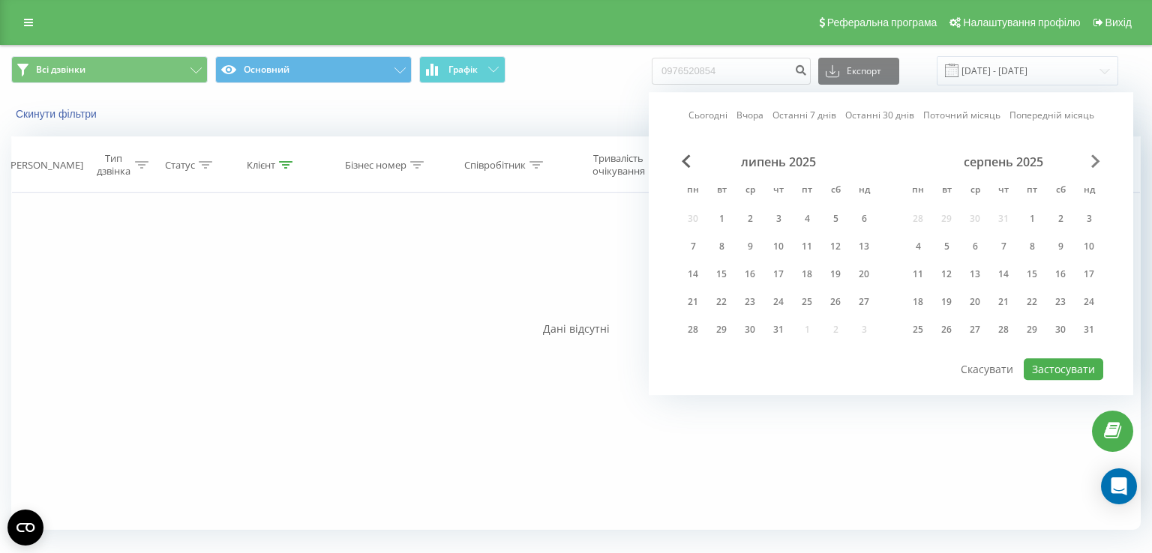
click at [1098, 161] on span "Next Month" at bounding box center [1095, 160] width 9 height 13
click at [970, 273] on div "17" at bounding box center [974, 274] width 19 height 19
click at [1057, 370] on button "Застосувати" at bounding box center [1063, 369] width 79 height 22
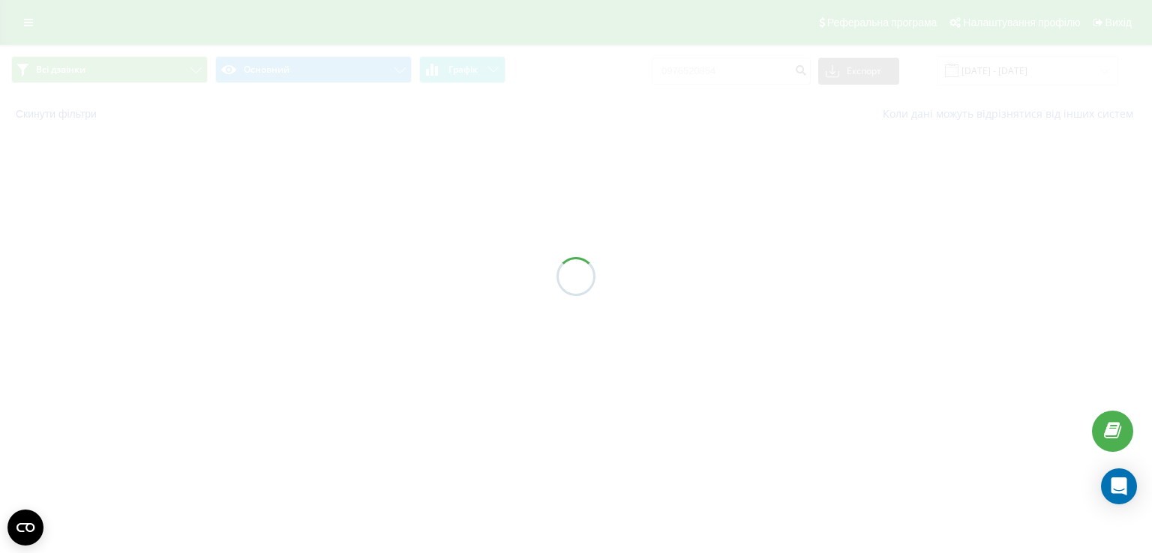
type input "17.09.2025 - 17.09.2025"
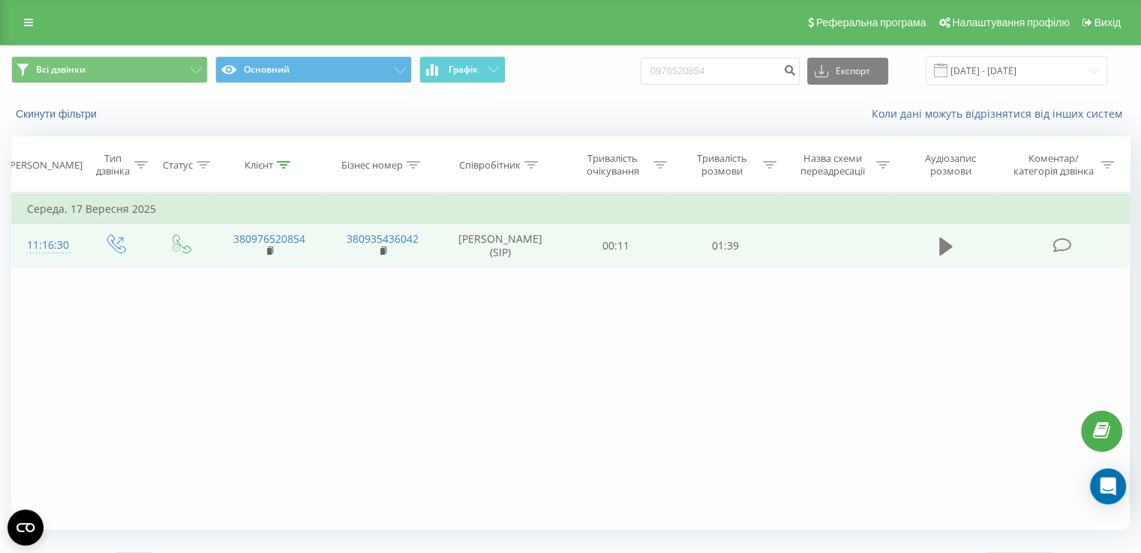
click at [953, 250] on button at bounding box center [945, 246] width 22 height 22
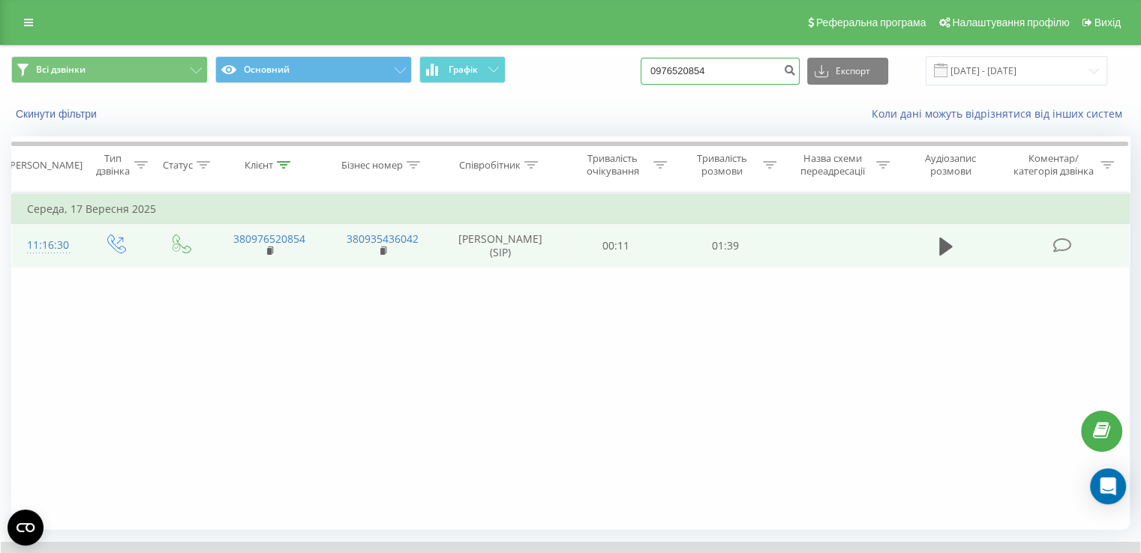
click at [725, 73] on input "0976520854" at bounding box center [719, 71] width 159 height 27
click at [725, 72] on input "0976520854" at bounding box center [719, 71] width 159 height 27
paste input "664312072"
click at [988, 71] on input "17.09.2025 - 17.09.2025" at bounding box center [1015, 70] width 181 height 29
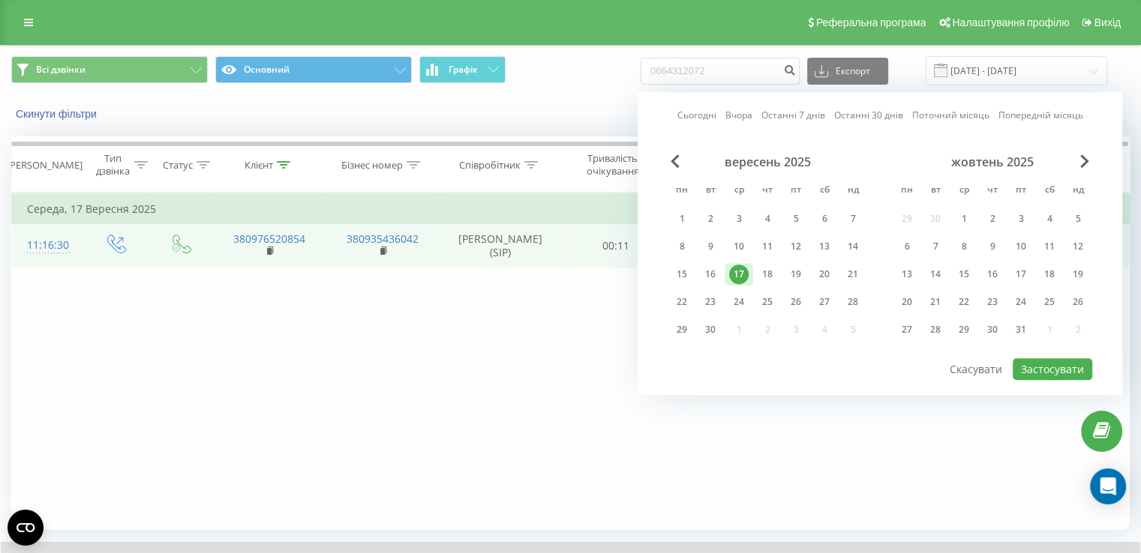
click at [743, 271] on div "17" at bounding box center [738, 274] width 19 height 19
click at [1039, 371] on button "Застосувати" at bounding box center [1051, 369] width 79 height 22
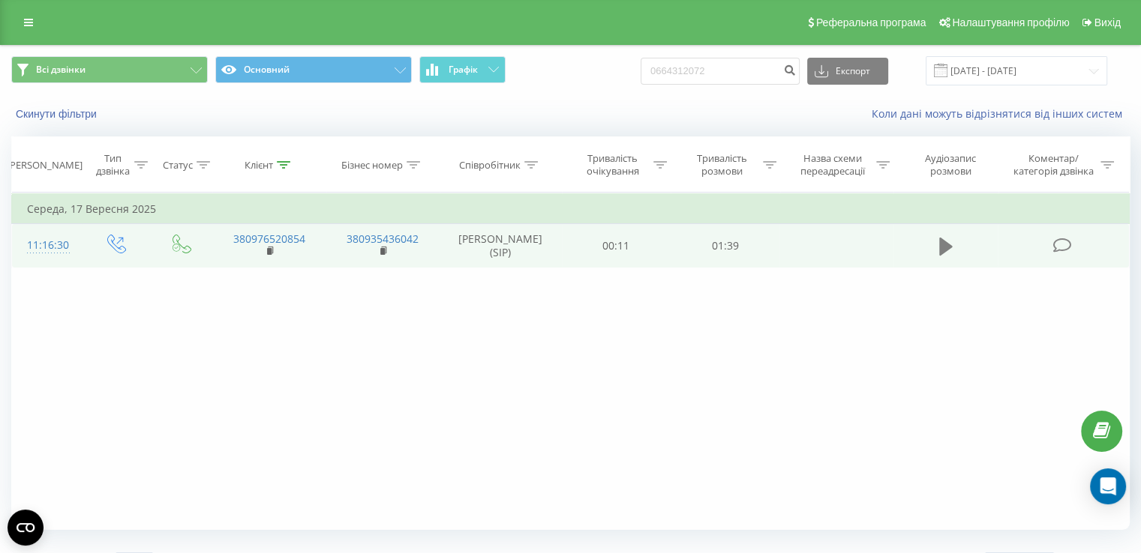
click at [944, 251] on icon at bounding box center [945, 247] width 13 height 18
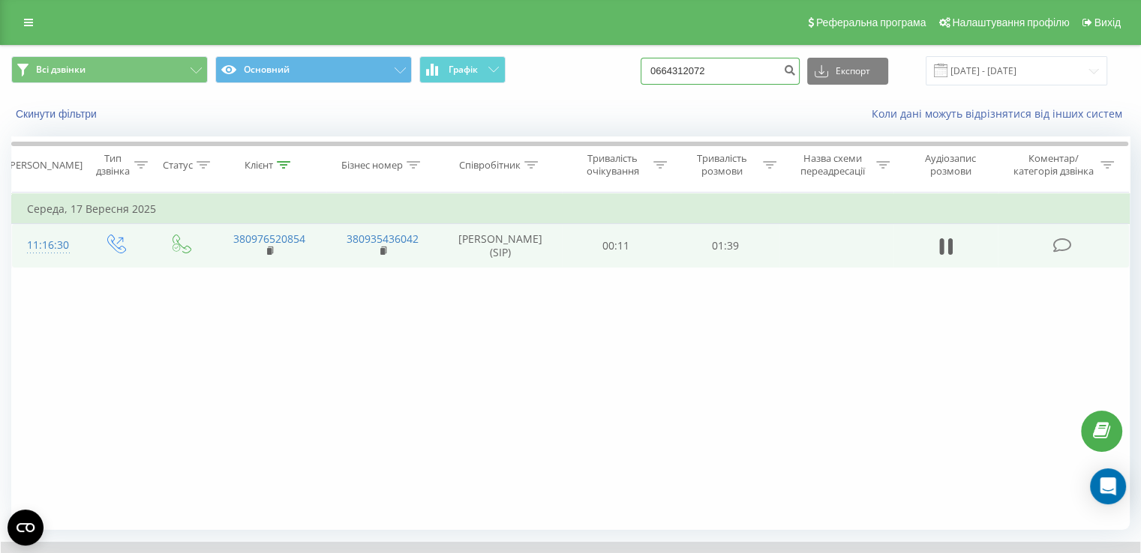
click at [726, 72] on input "0664312072" at bounding box center [719, 71] width 159 height 27
drag, startPoint x: 729, startPoint y: 72, endPoint x: 639, endPoint y: 84, distance: 90.8
click at [639, 84] on div "Всі дзвінки Основний Графік 0664312072 Експорт .csv .xls .xlsx 17.09.2025 - 17.…" at bounding box center [570, 70] width 1118 height 29
click at [946, 244] on icon at bounding box center [945, 246] width 13 height 21
click at [739, 70] on input "0664312072" at bounding box center [719, 71] width 159 height 27
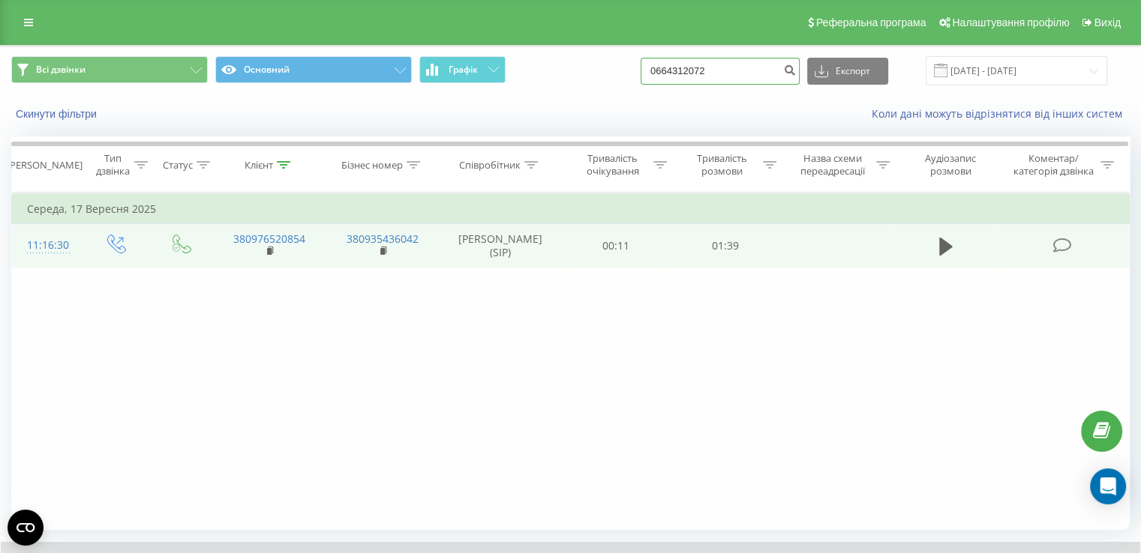
drag, startPoint x: 739, startPoint y: 70, endPoint x: 570, endPoint y: 77, distance: 169.6
click at [570, 77] on div "Всі дзвінки Основний Графік 0664312072 Експорт .csv .xls .xlsx 17.09.2025 - 17.…" at bounding box center [570, 70] width 1118 height 29
paste input "976520854"
type input "0976520854"
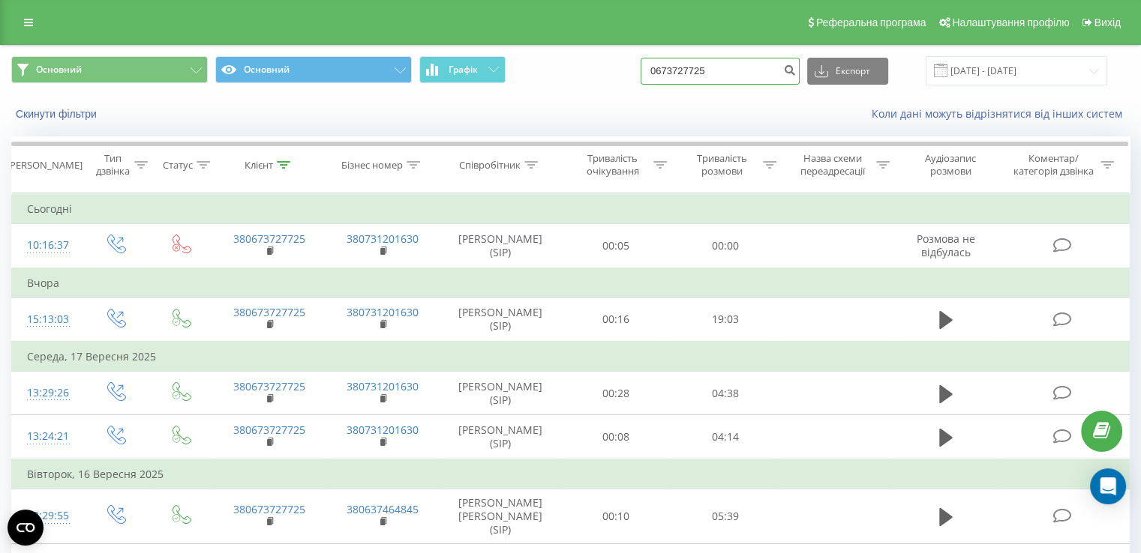
click at [694, 70] on input "0673727725" at bounding box center [719, 71] width 159 height 27
paste input "-"
type input "-"
click at [694, 70] on input "-" at bounding box center [719, 71] width 159 height 27
